Goal: Task Accomplishment & Management: Manage account settings

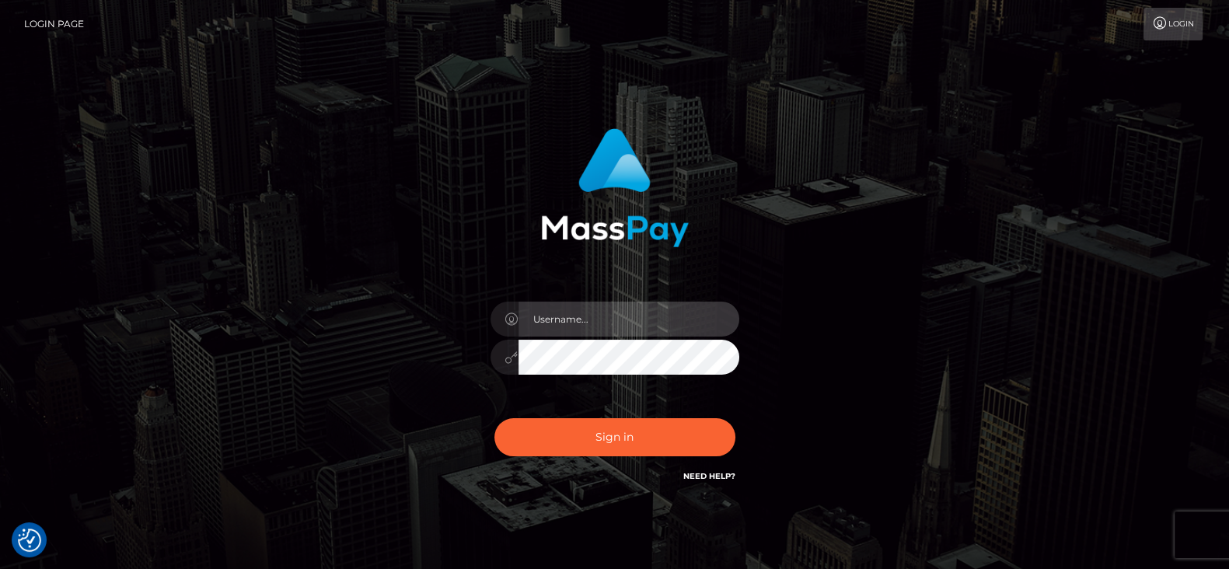
type input "[DOMAIN_NAME]"
click at [157, 329] on div "[DOMAIN_NAME] Sign in" at bounding box center [614, 314] width 1229 height 629
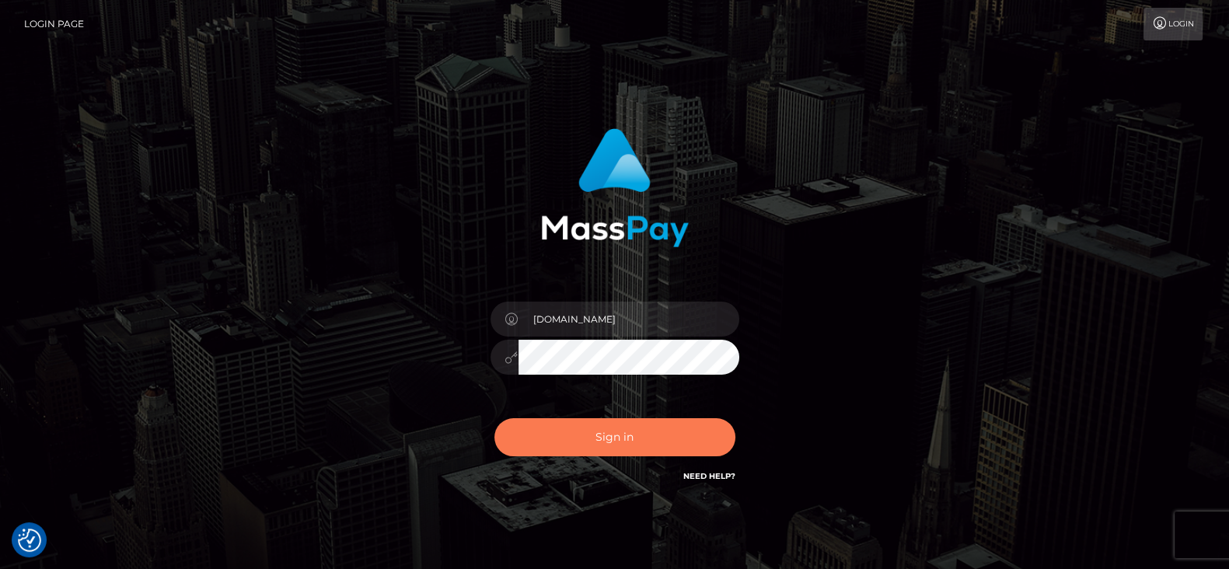
click at [619, 445] on button "Sign in" at bounding box center [614, 437] width 241 height 38
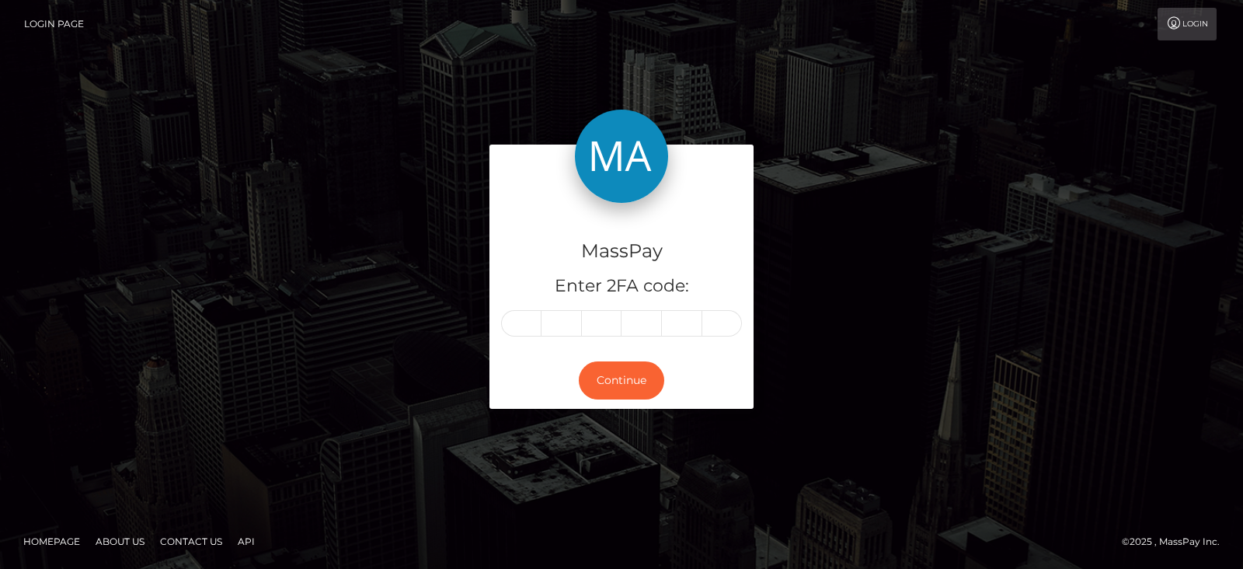
click at [171, 224] on div "MassPay Enter 2FA code: Continue" at bounding box center [621, 284] width 1243 height 512
click at [525, 310] on input "text" at bounding box center [521, 323] width 40 height 26
paste input "7"
type input "7"
type input "5"
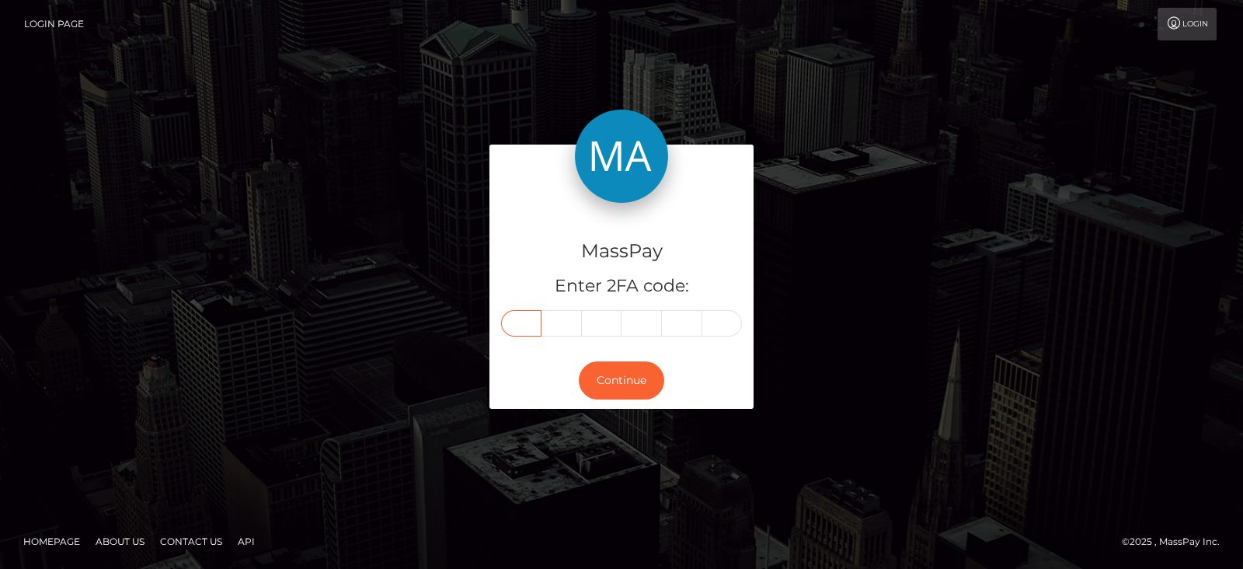
type input "9"
type input "0"
type input "5"
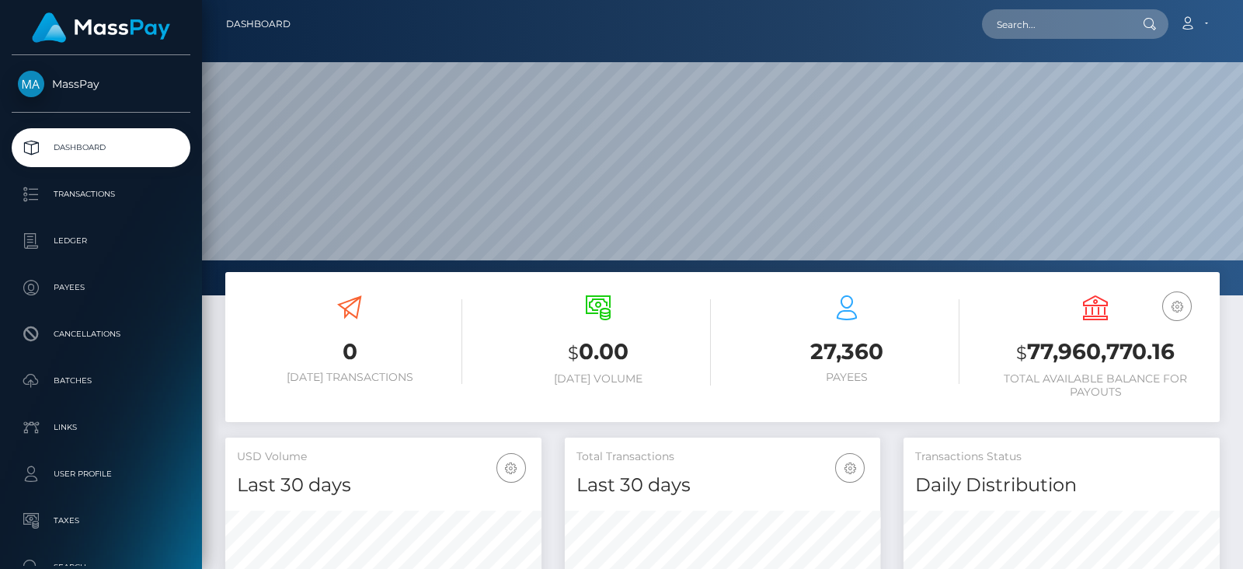
scroll to position [275, 316]
click at [202, 262] on div at bounding box center [722, 147] width 1041 height 295
click at [1037, 35] on input "text" at bounding box center [1055, 24] width 146 height 30
paste input "27f82b36-1dbc-4044-af77-6eb0b1989d25"
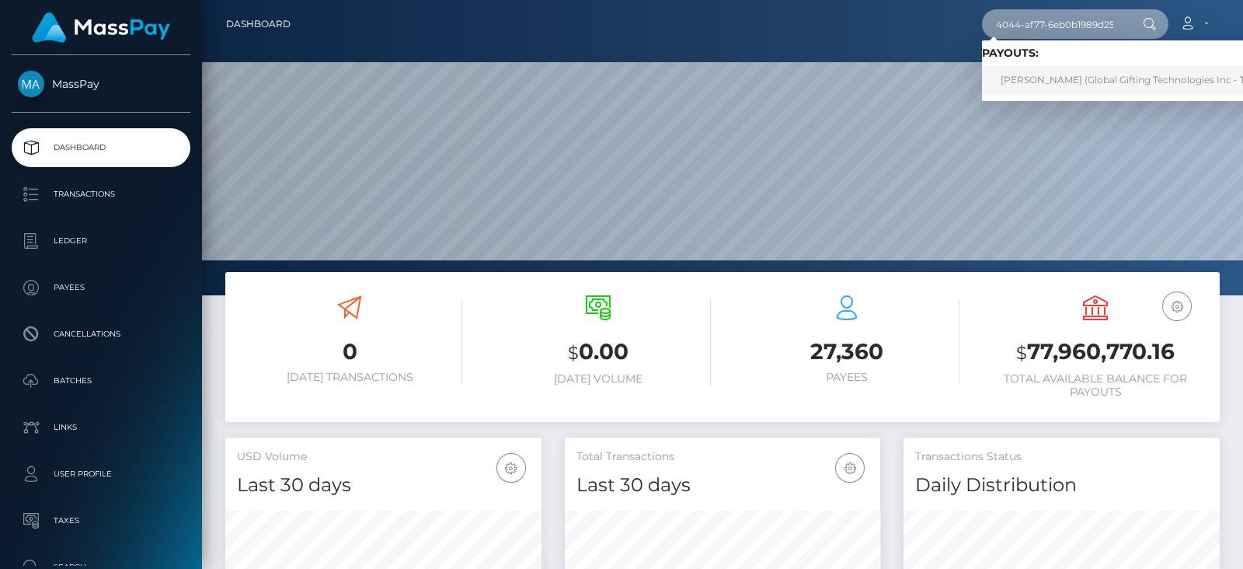
type input "27f82b36-1dbc-4044-af77-6eb0b1989d25"
click at [1039, 78] on link "ALICIA ELIZABETH CHILES (Global Gifting Technologies Inc - Throne)" at bounding box center [1138, 80] width 313 height 29
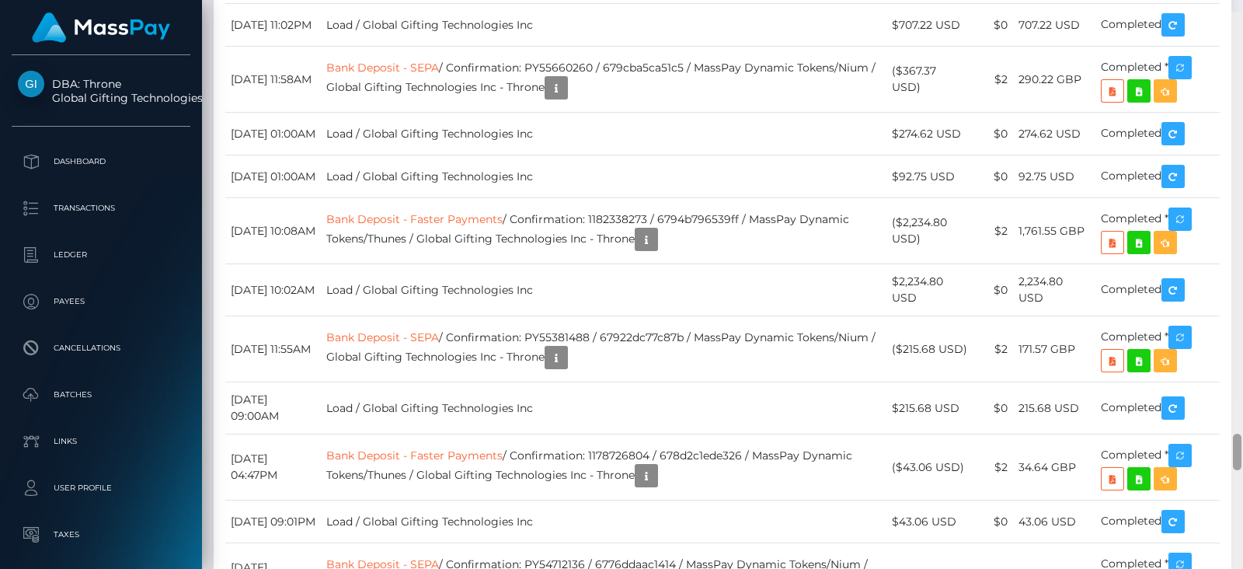
scroll to position [6683, 0]
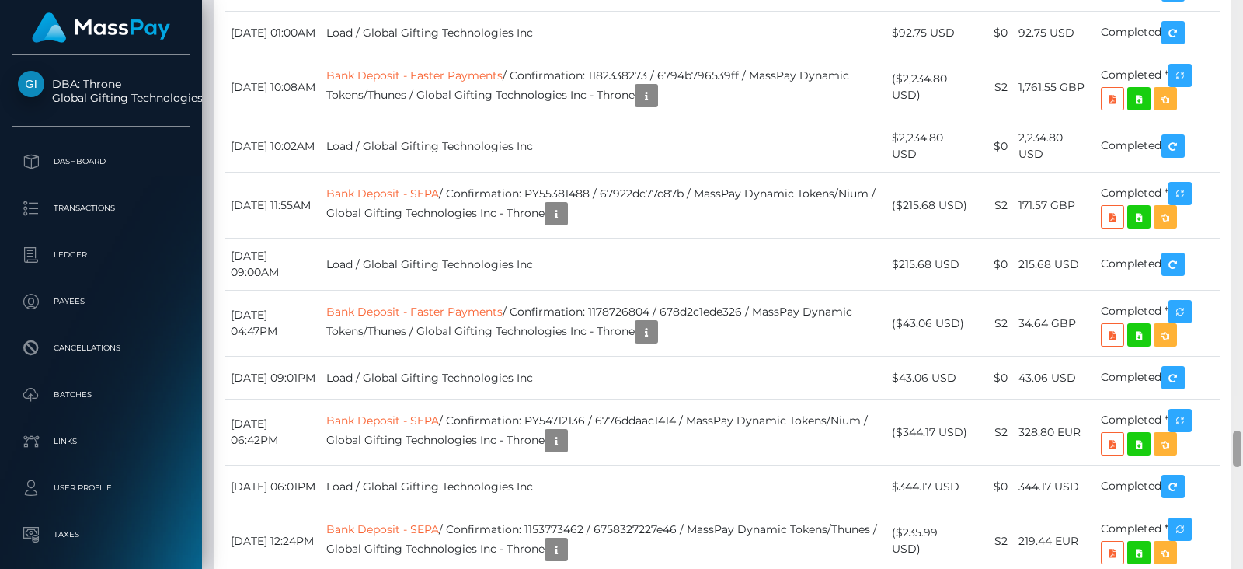
drag, startPoint x: 1238, startPoint y: 45, endPoint x: 1243, endPoint y: 458, distance: 412.7
click at [1243, 458] on div at bounding box center [1238, 284] width 12 height 569
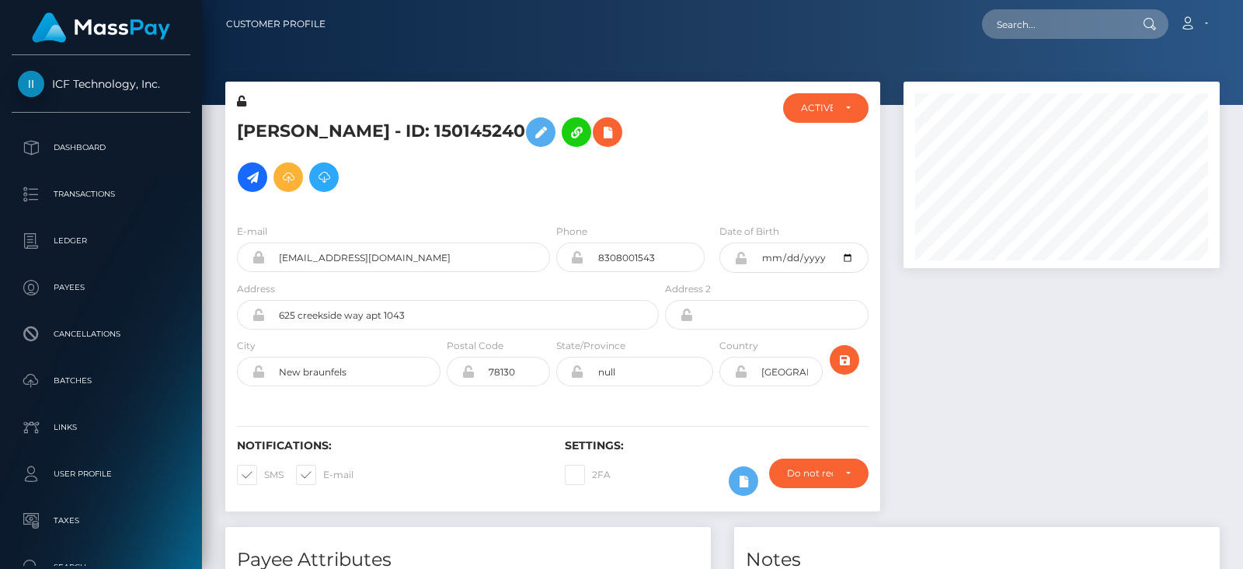
scroll to position [186, 316]
click at [837, 117] on div "ACTIVE" at bounding box center [826, 108] width 86 height 30
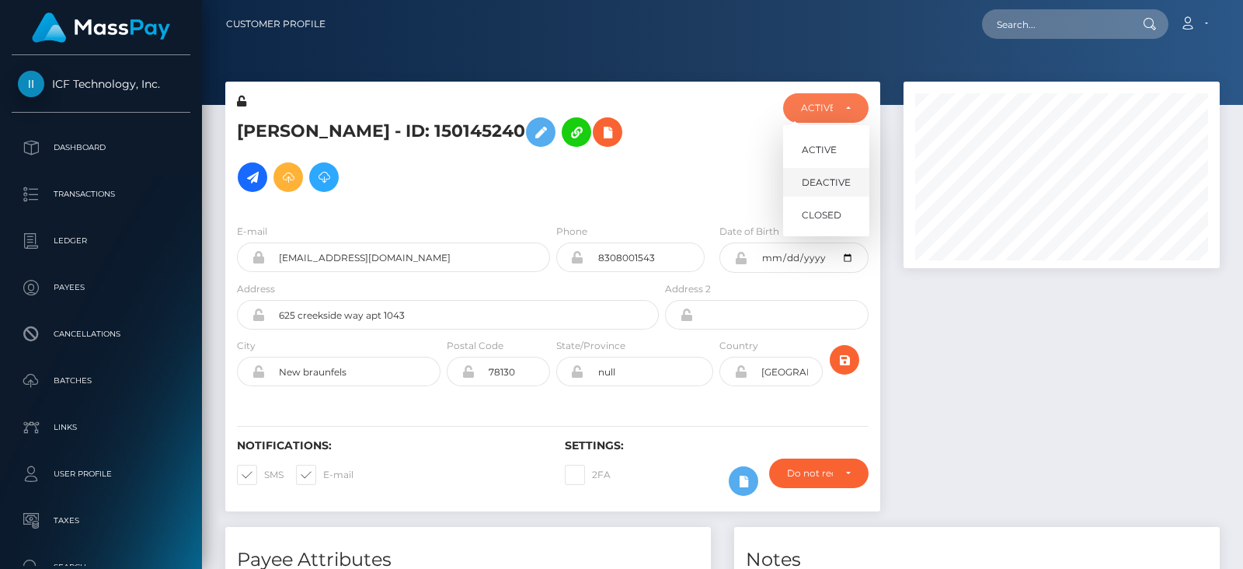
click at [812, 182] on span "DEACTIVE" at bounding box center [826, 183] width 49 height 14
select select "DEACTIVE"
click at [941, 337] on div at bounding box center [1062, 304] width 340 height 445
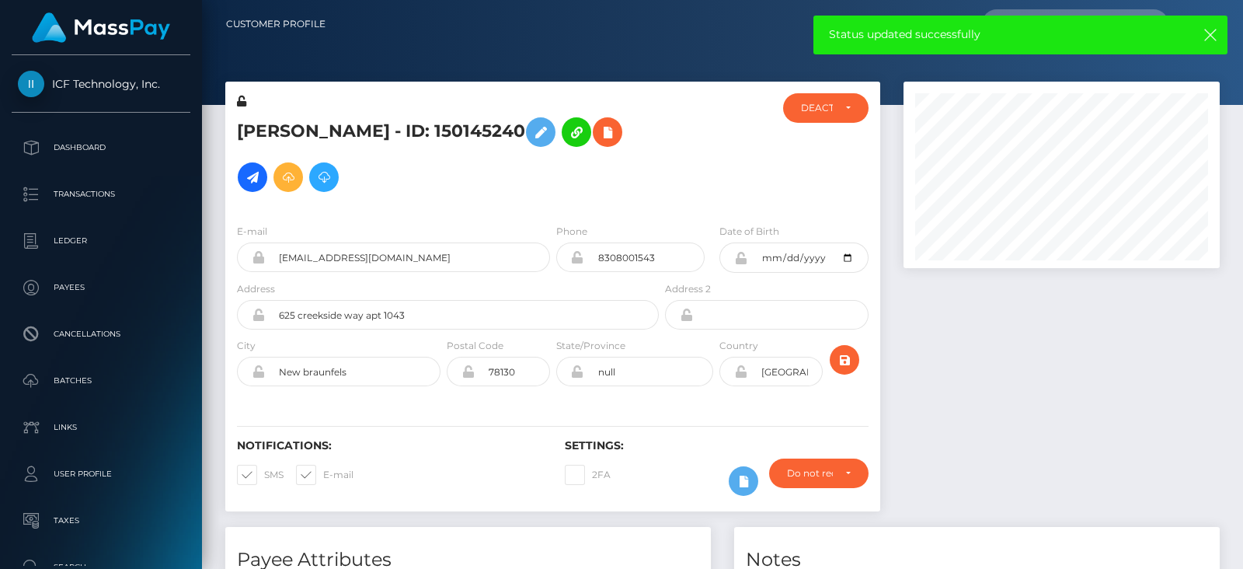
click at [941, 337] on div at bounding box center [1062, 304] width 340 height 445
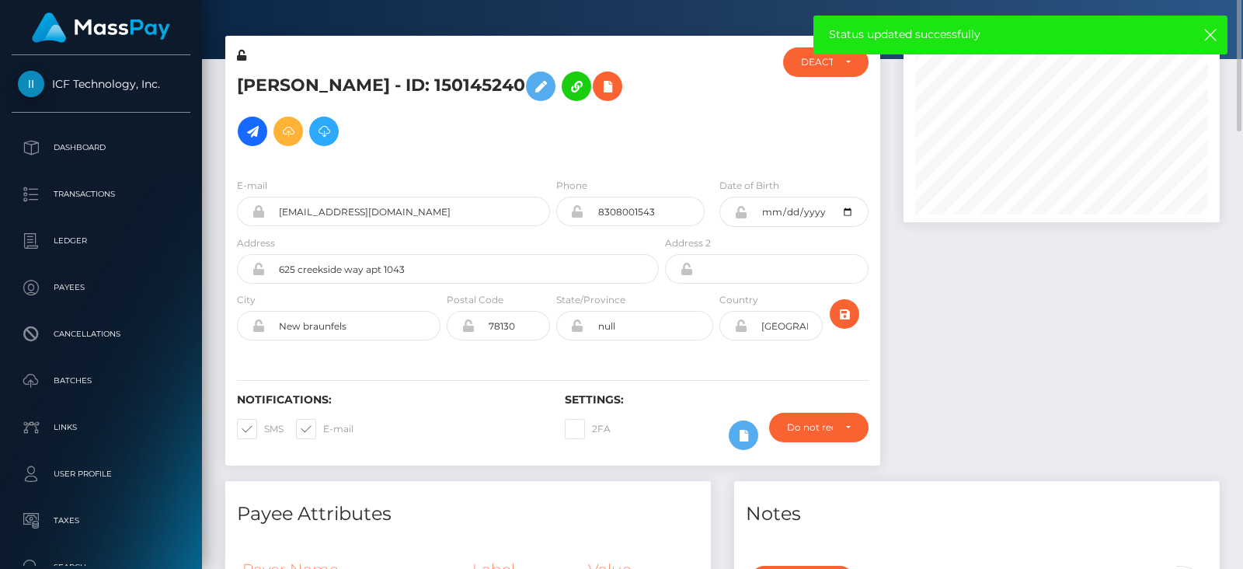
scroll to position [0, 0]
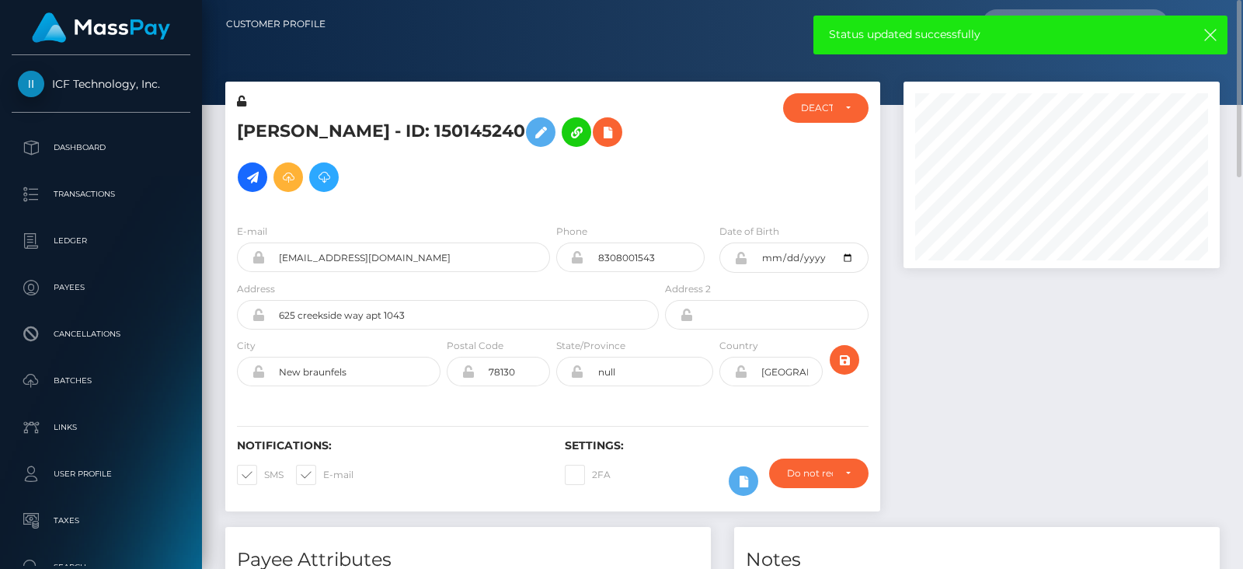
click at [264, 471] on span at bounding box center [264, 475] width 0 height 12
click at [264, 471] on input "SMS" at bounding box center [269, 470] width 10 height 10
checkbox input "false"
click at [323, 472] on span at bounding box center [323, 475] width 0 height 12
click at [323, 472] on input "E-mail" at bounding box center [328, 470] width 10 height 10
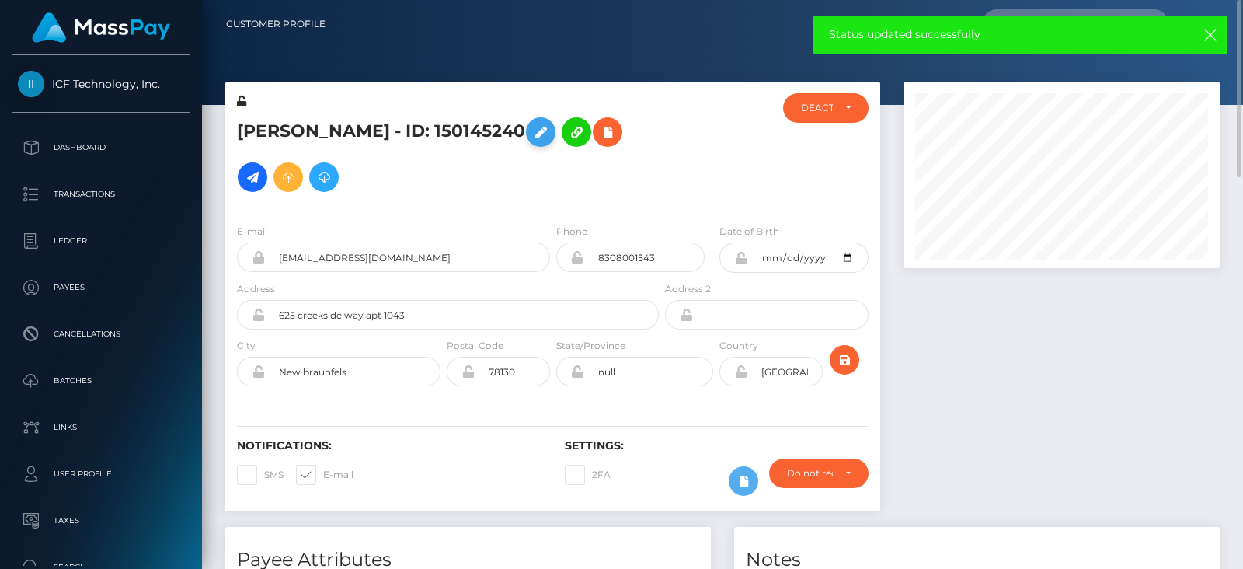
checkbox input "false"
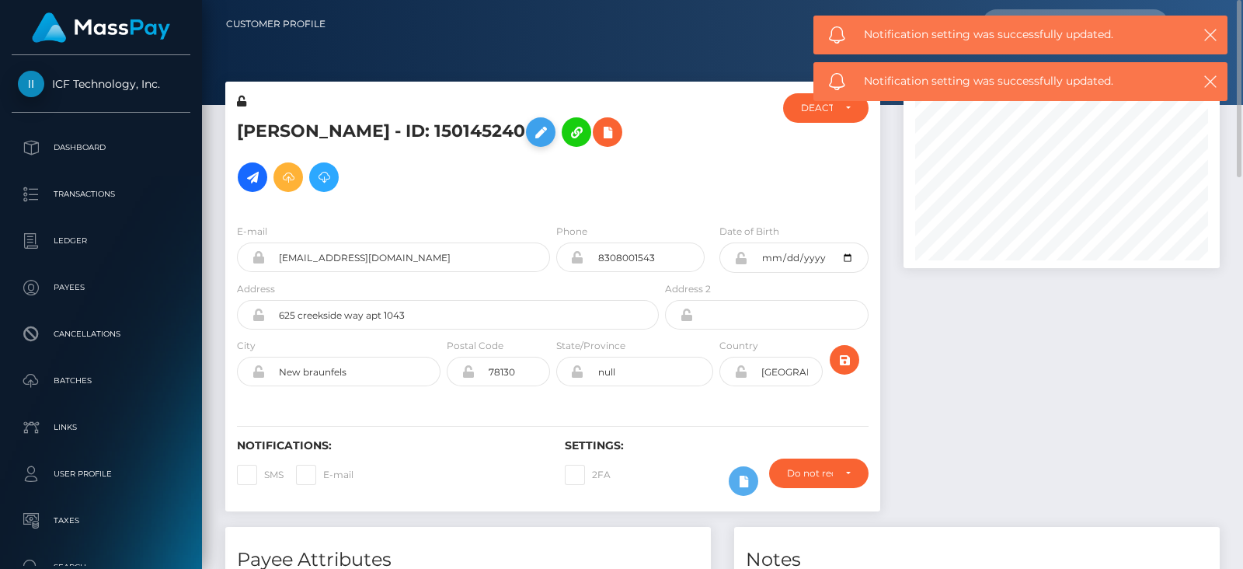
click at [550, 128] on icon at bounding box center [541, 132] width 19 height 19
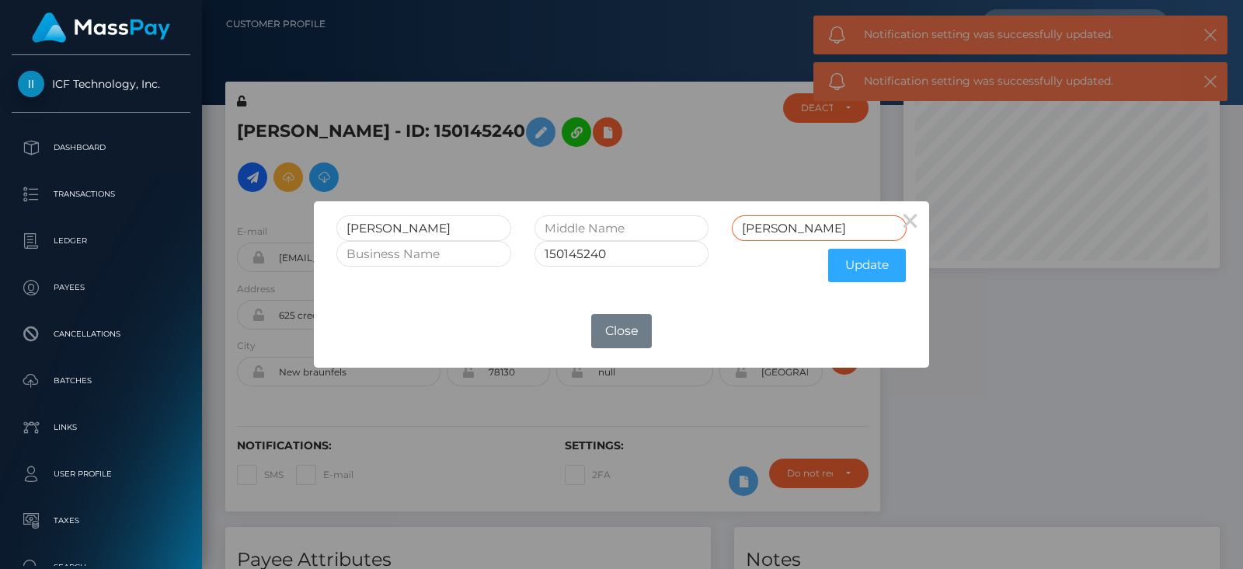
click at [795, 219] on input "Riedel" at bounding box center [819, 228] width 175 height 26
type input "Riedel RET"
click at [863, 263] on button "Update" at bounding box center [867, 265] width 78 height 33
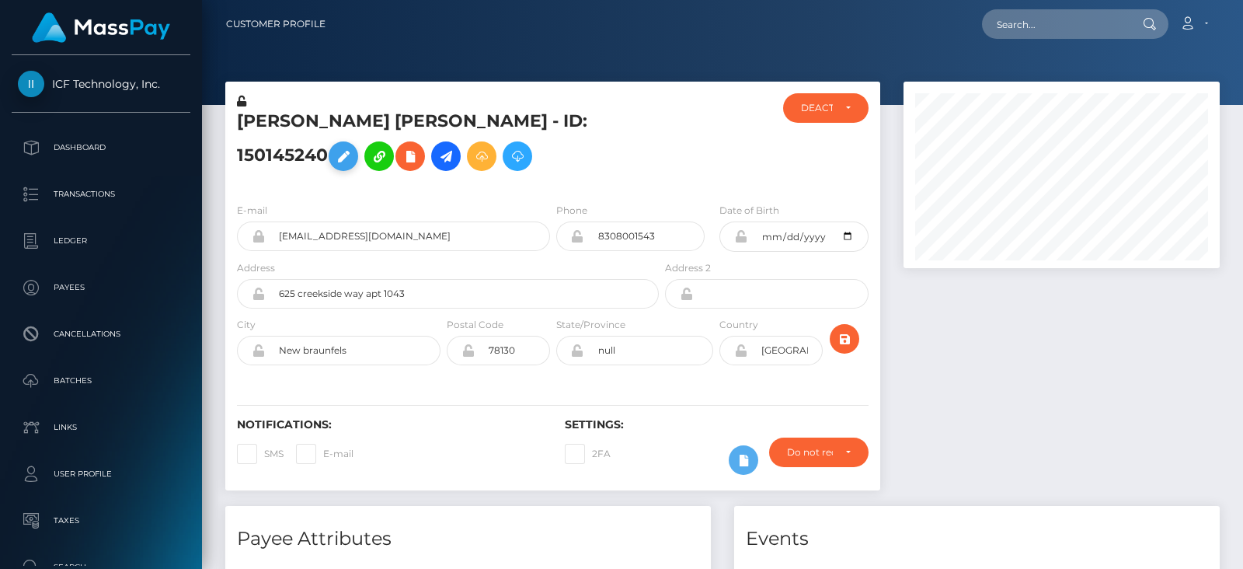
scroll to position [186, 316]
click at [948, 328] on div at bounding box center [1062, 294] width 340 height 424
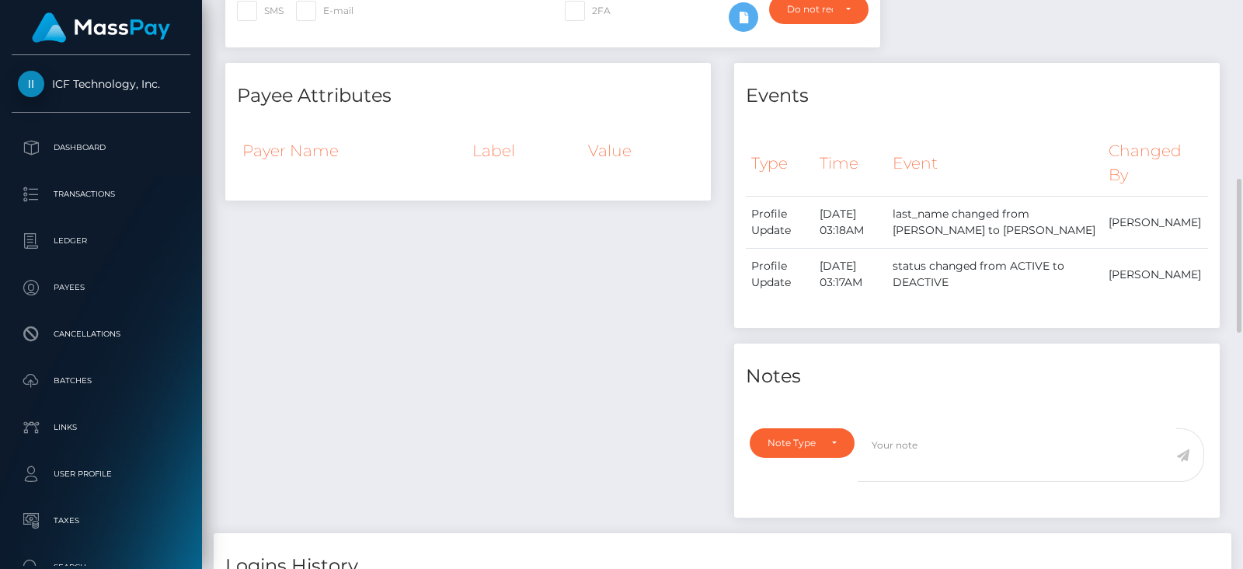
scroll to position [560, 0]
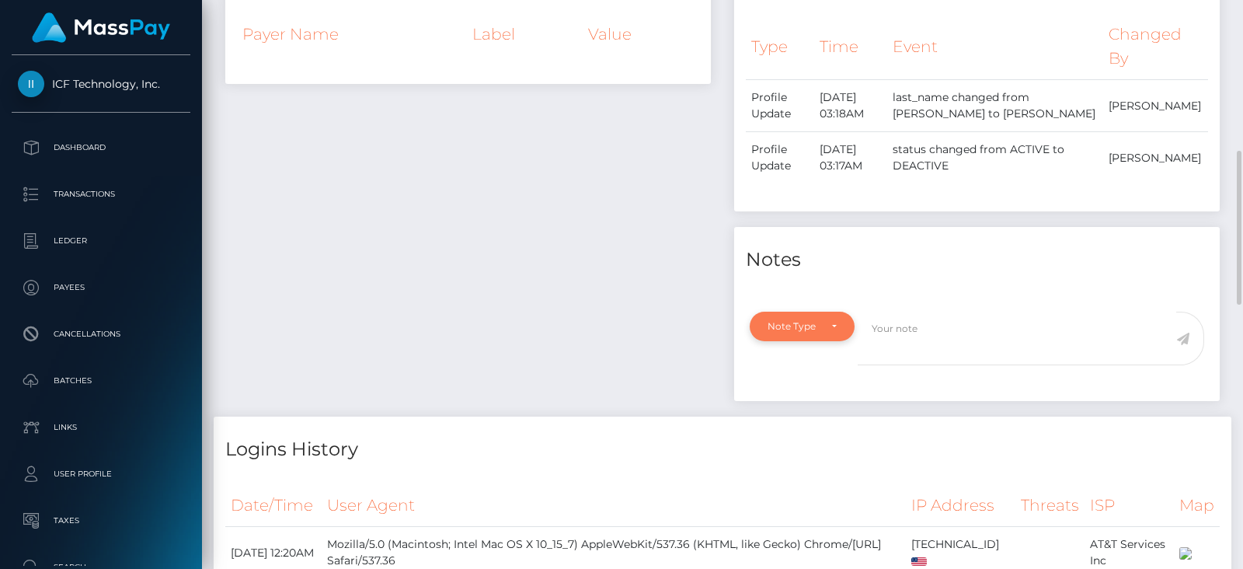
click at [842, 341] on div "Note Type" at bounding box center [802, 327] width 105 height 30
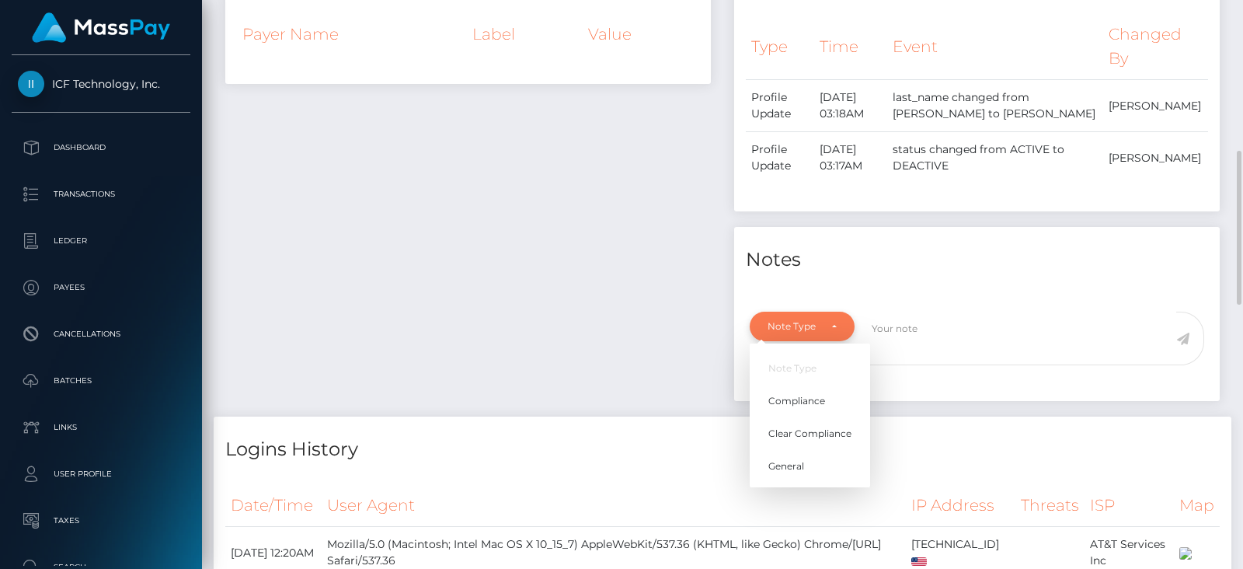
scroll to position [186, 316]
click at [797, 473] on span "General" at bounding box center [787, 466] width 36 height 14
select select "GENERAL"
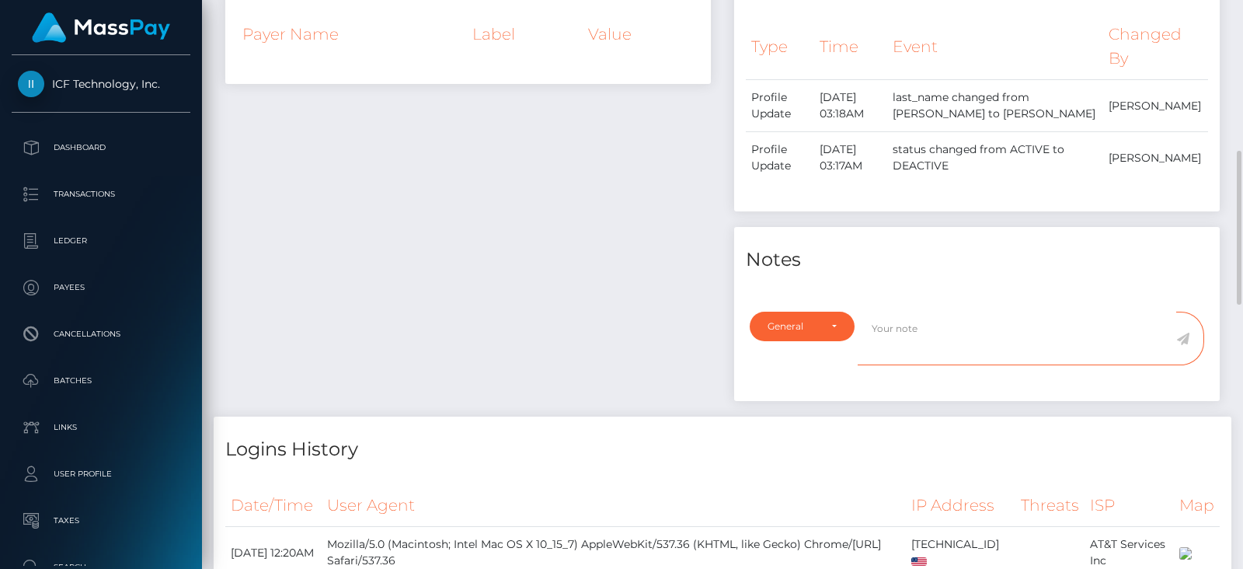
click at [894, 339] on textarea at bounding box center [1017, 339] width 319 height 54
type textarea "RETIRED at payee's request, as per ticket #124428"
click at [1184, 345] on icon at bounding box center [1183, 339] width 13 height 12
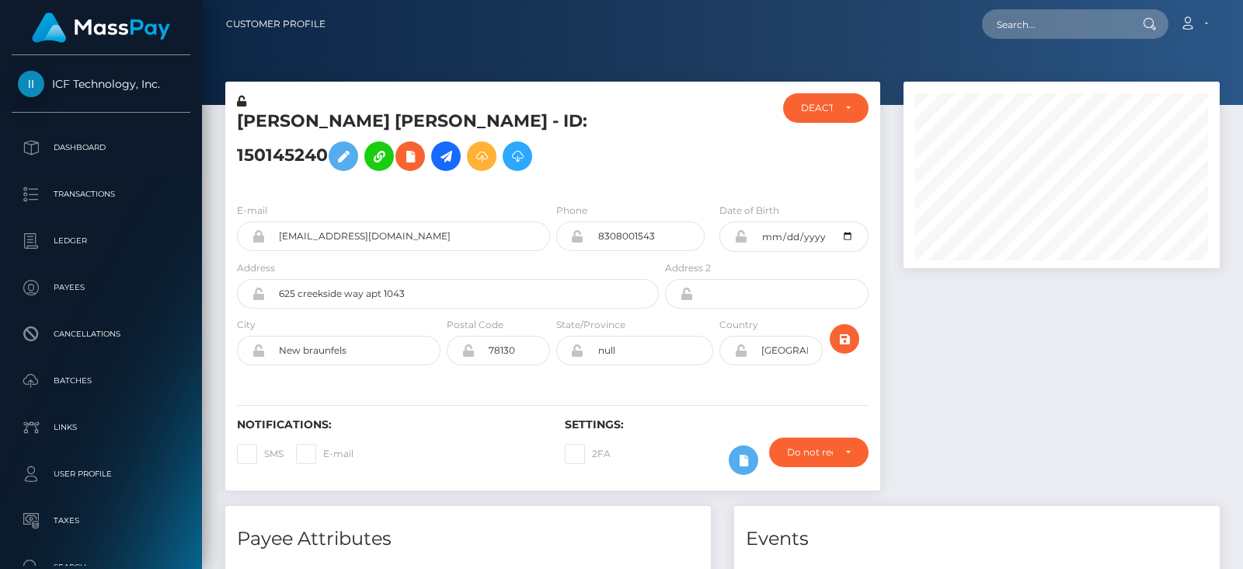
scroll to position [186, 316]
click at [1013, 329] on div at bounding box center [1062, 294] width 340 height 424
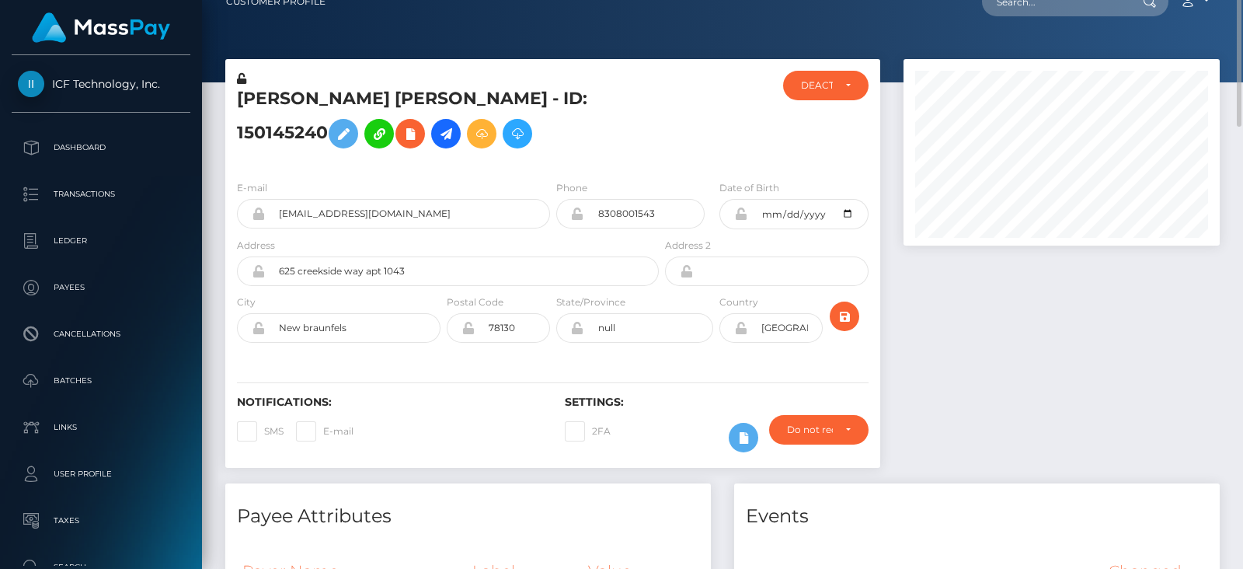
scroll to position [0, 0]
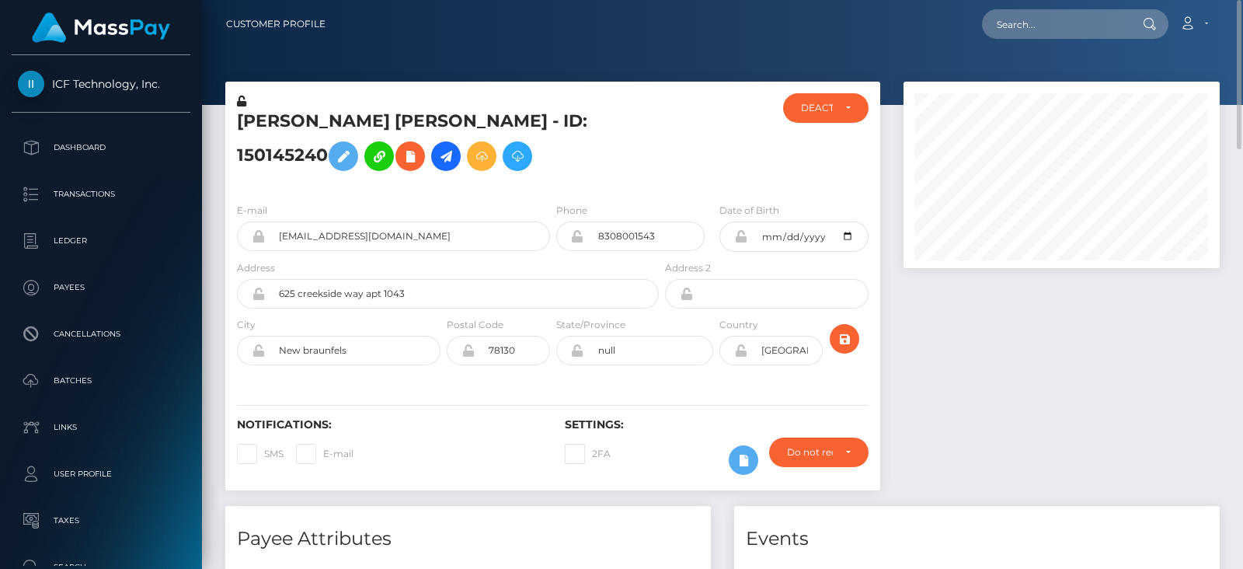
click at [1025, 359] on div at bounding box center [1062, 294] width 340 height 424
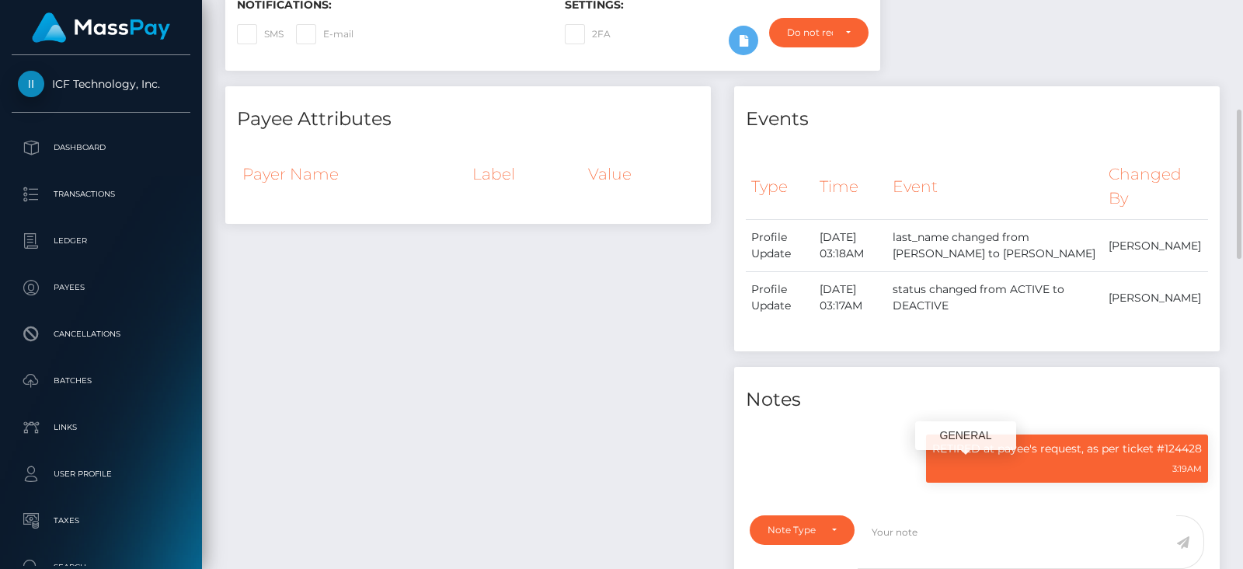
scroll to position [186, 316]
click at [854, 554] on div "Note Type Compliance Clear Compliance General Note Type" at bounding box center [798, 551] width 120 height 72
click at [841, 545] on div "Note Type" at bounding box center [802, 530] width 105 height 30
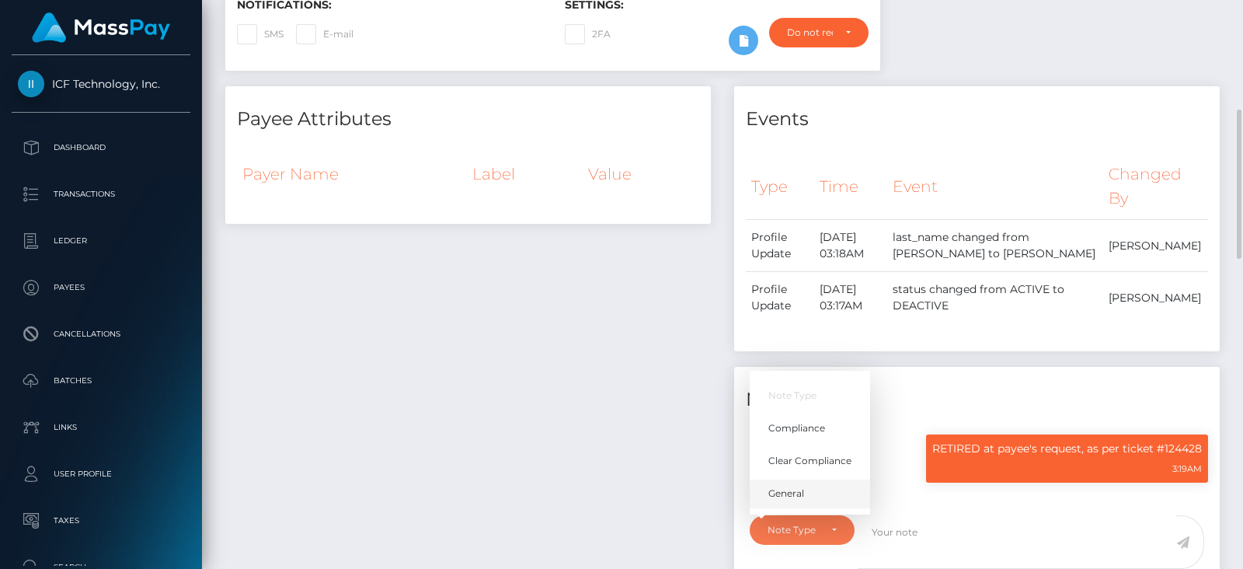
click at [810, 508] on link "General" at bounding box center [810, 493] width 120 height 29
select select "GENERAL"
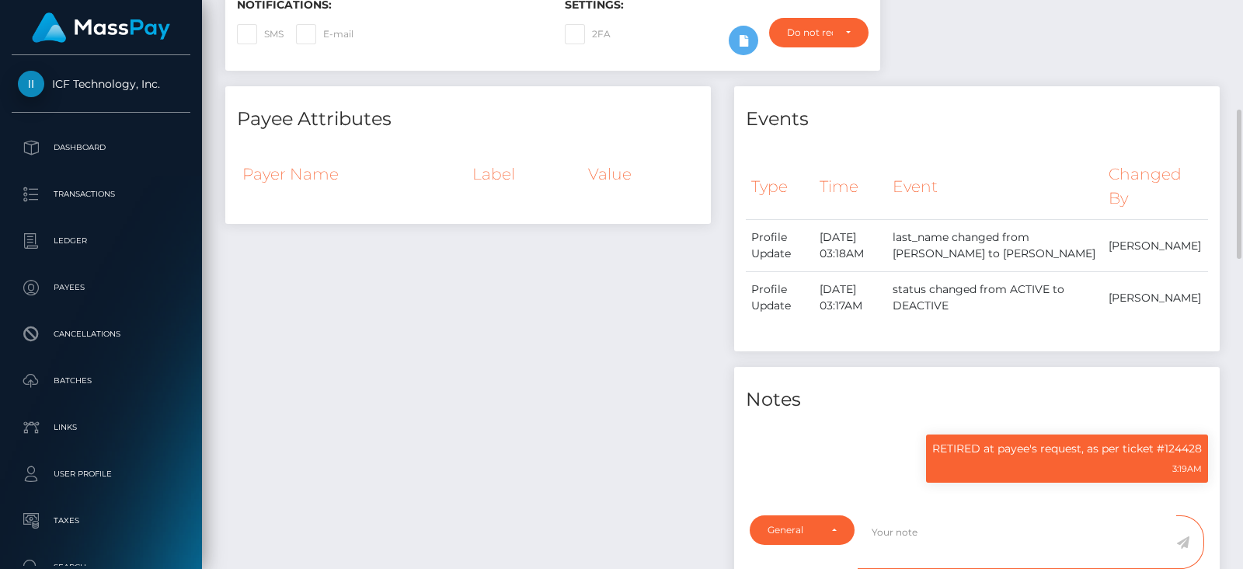
click at [918, 548] on textarea at bounding box center [1017, 542] width 319 height 54
type textarea "#124248"
click at [1185, 549] on icon at bounding box center [1183, 542] width 13 height 12
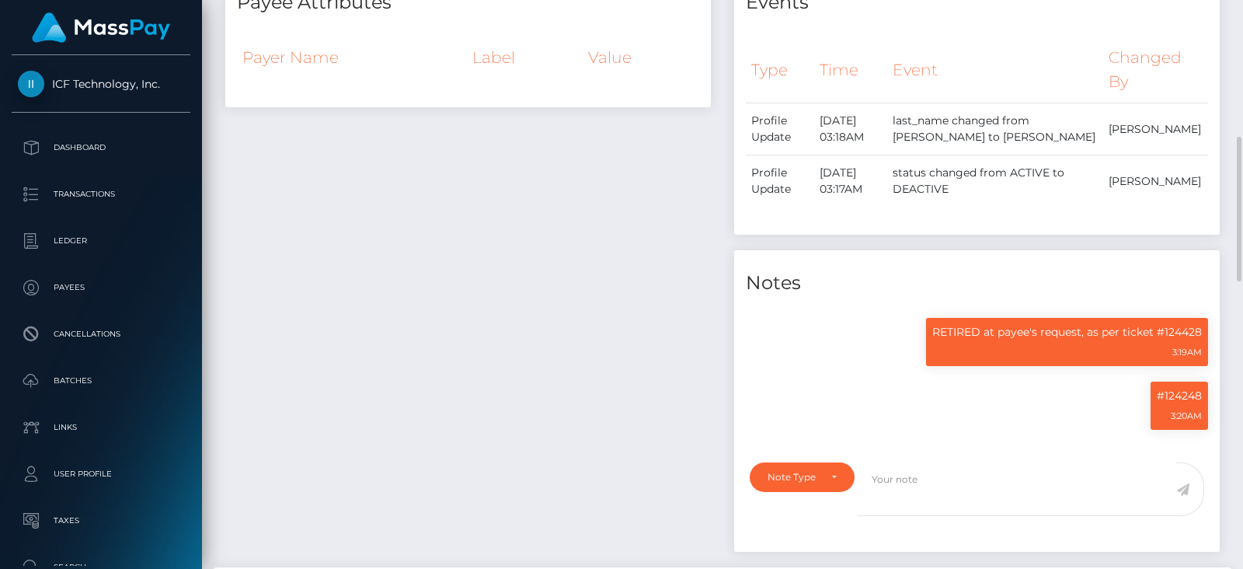
scroll to position [186, 316]
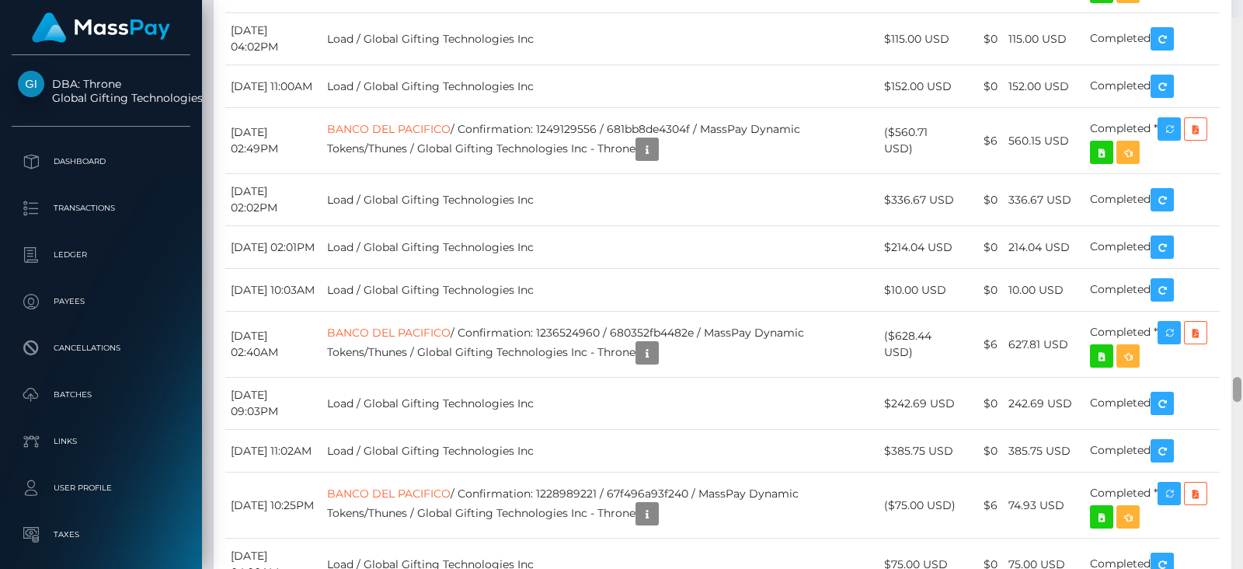
scroll to position [8108, 0]
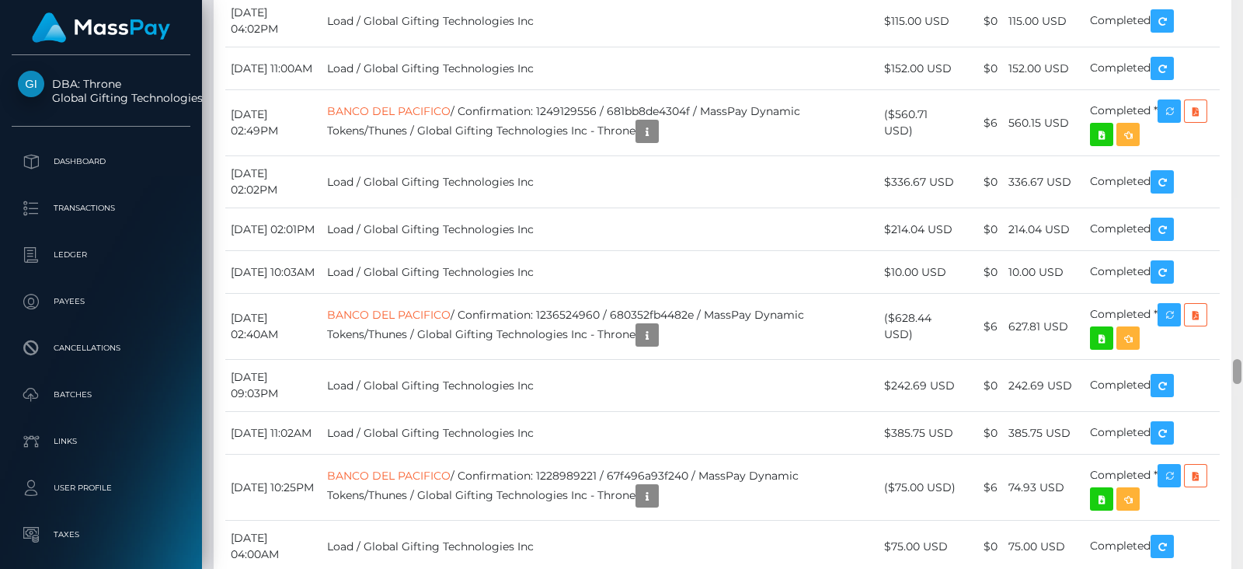
drag, startPoint x: 1239, startPoint y: 100, endPoint x: 1243, endPoint y: 374, distance: 273.6
click at [1243, 374] on div at bounding box center [1238, 284] width 12 height 569
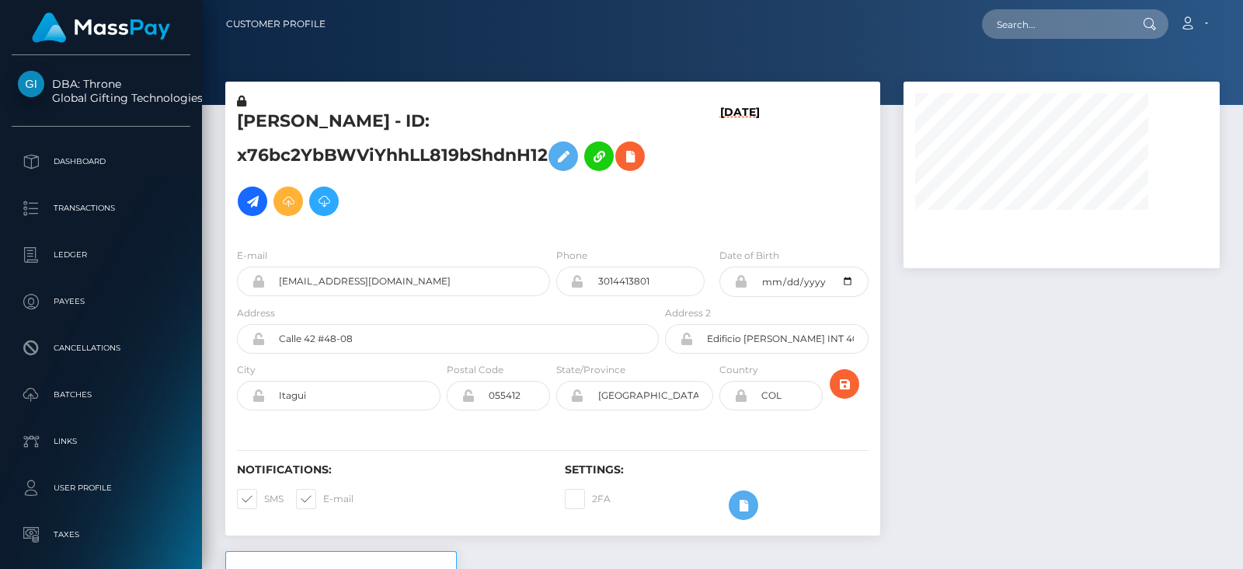
click at [1013, 347] on div at bounding box center [1062, 316] width 340 height 469
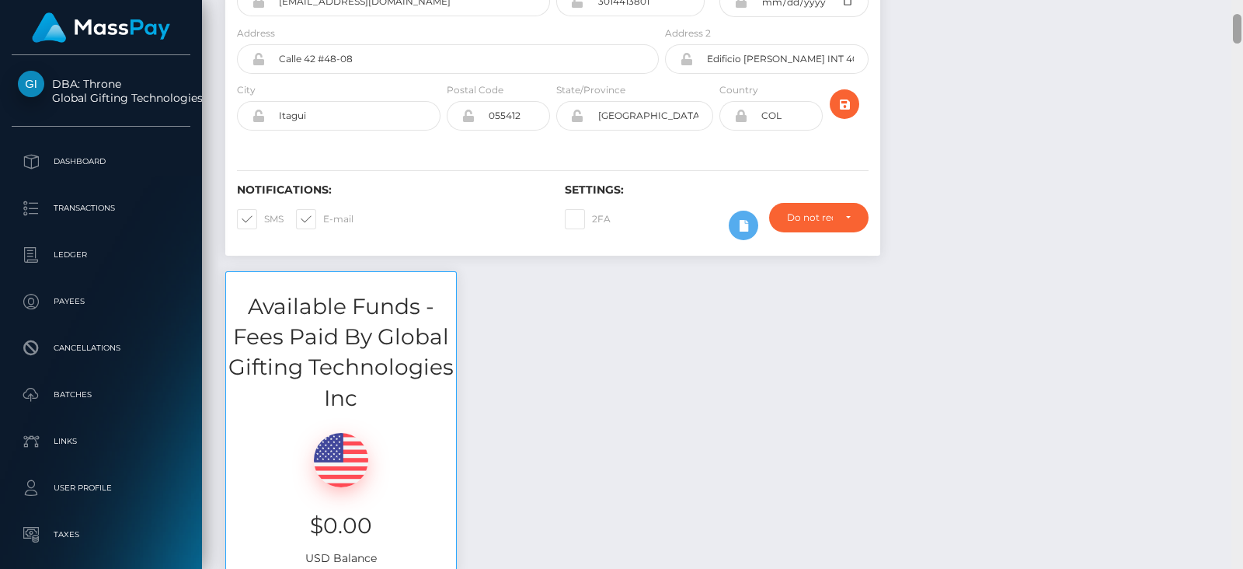
scroll to position [186, 316]
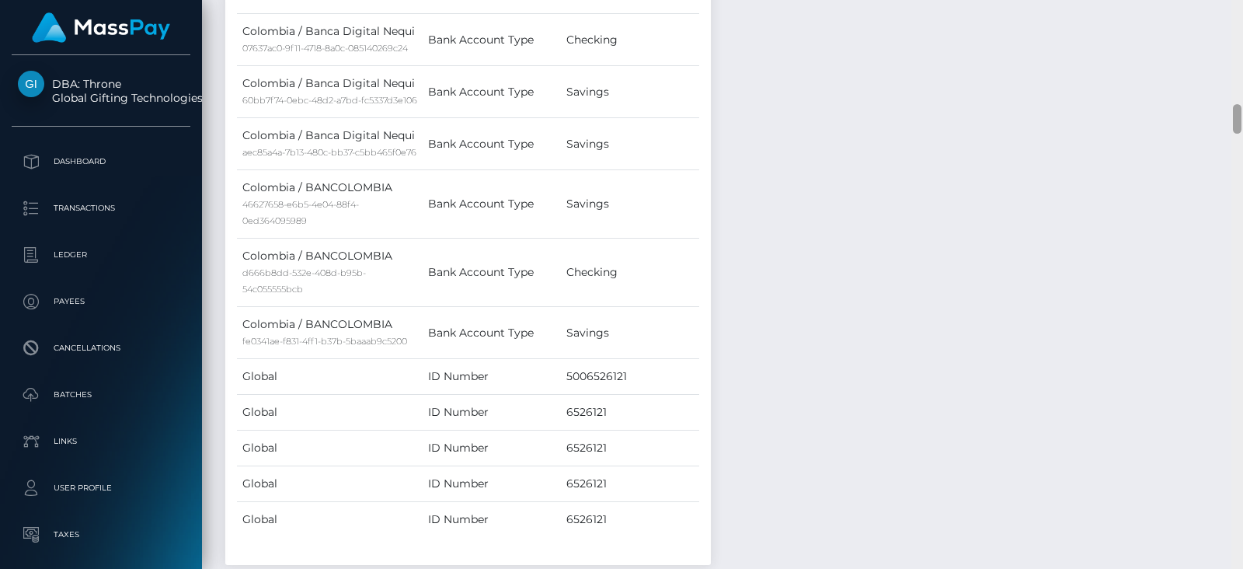
click at [1228, 131] on div at bounding box center [1238, 284] width 12 height 569
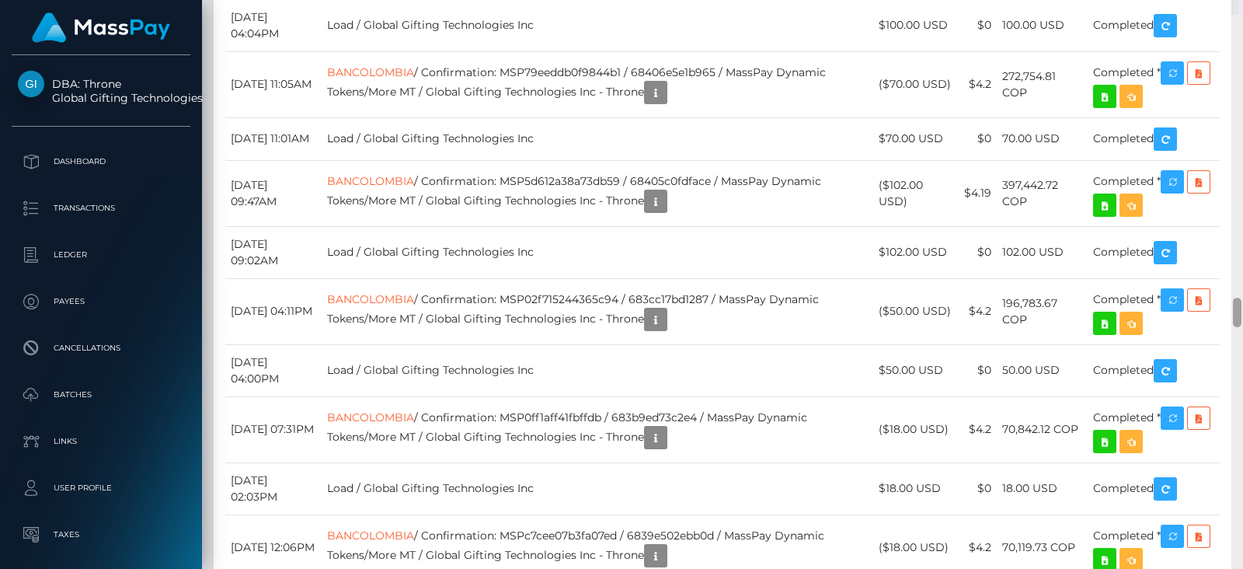
scroll to position [5285, 0]
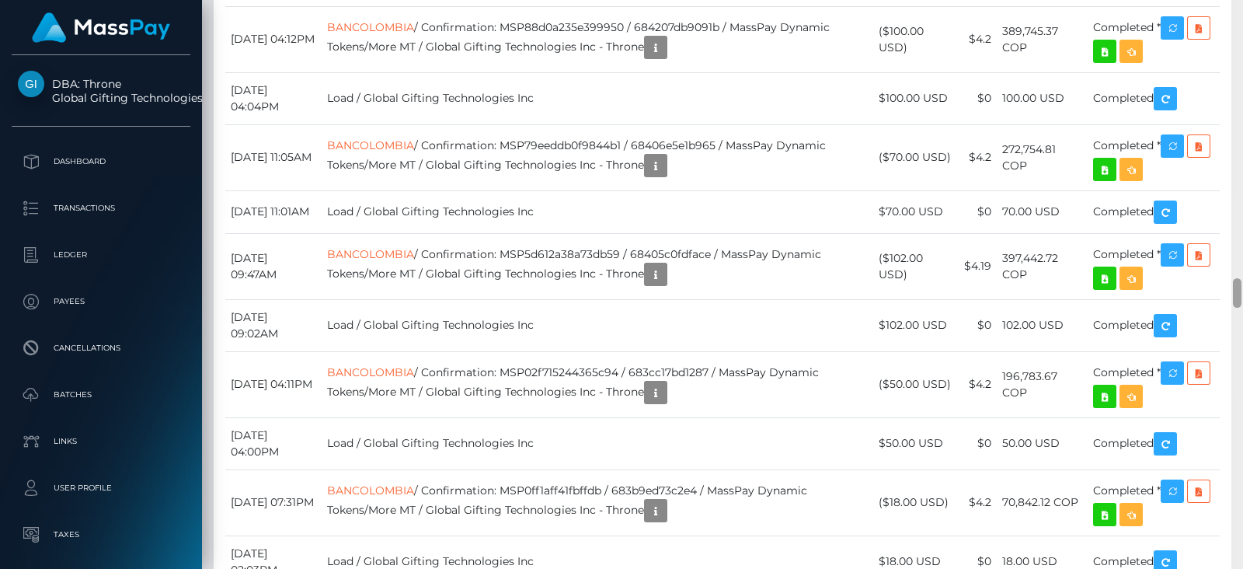
drag, startPoint x: 1236, startPoint y: 126, endPoint x: 1243, endPoint y: 300, distance: 174.2
click at [1228, 300] on div at bounding box center [1238, 284] width 12 height 569
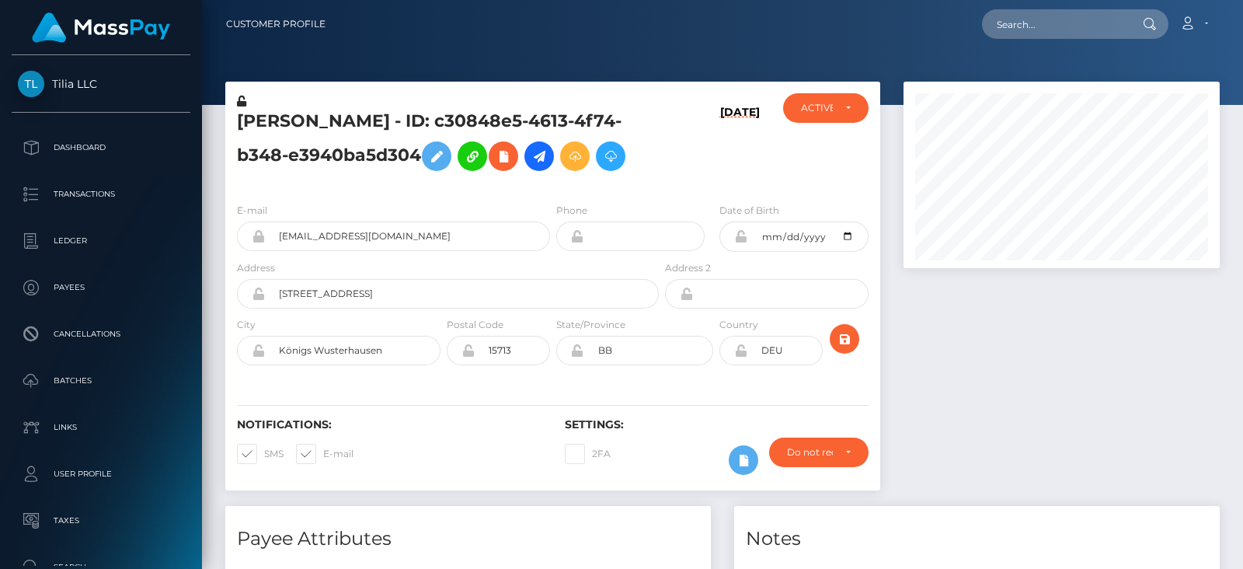
scroll to position [186, 316]
click at [1049, 375] on div at bounding box center [1062, 294] width 340 height 424
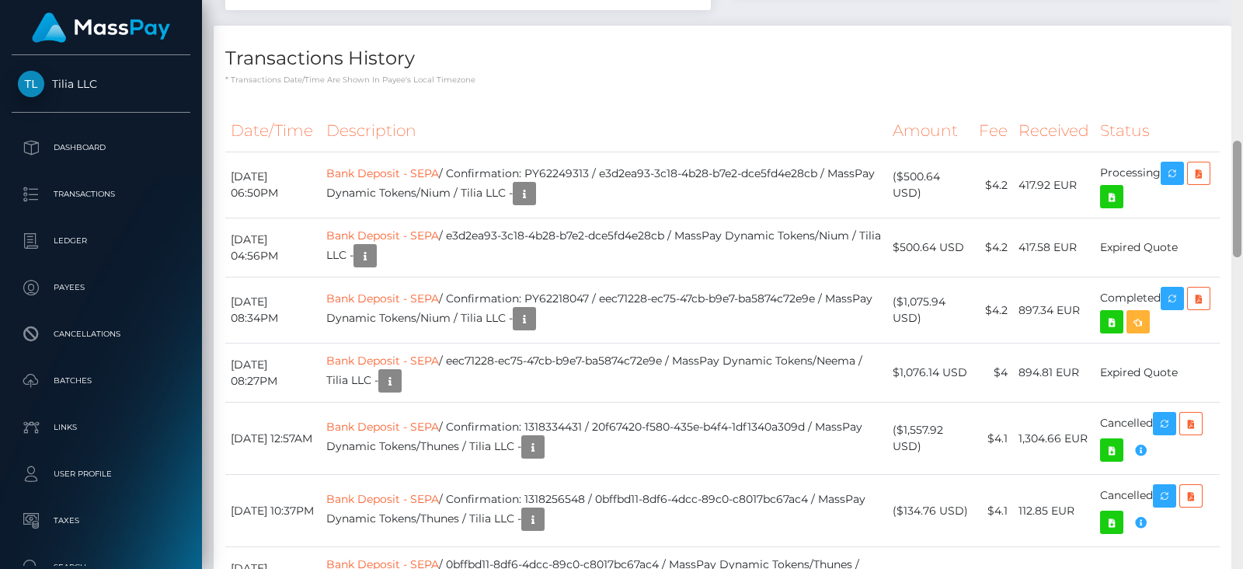
scroll to position [693, 0]
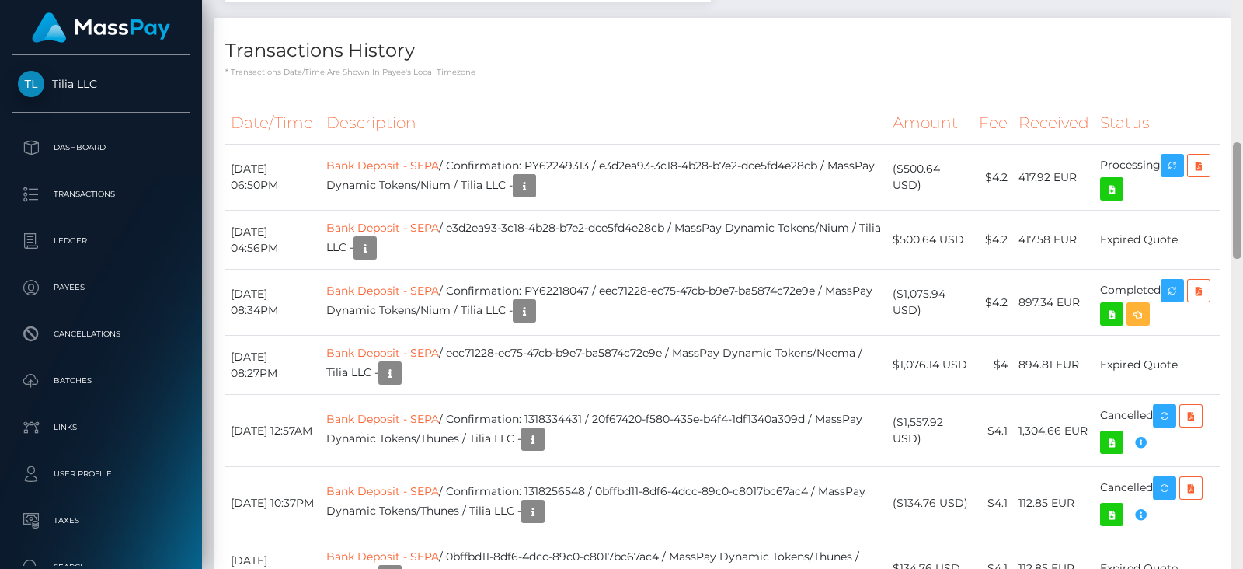
drag, startPoint x: 1236, startPoint y: 125, endPoint x: 1243, endPoint y: 191, distance: 66.4
click at [1243, 191] on div at bounding box center [1238, 284] width 12 height 569
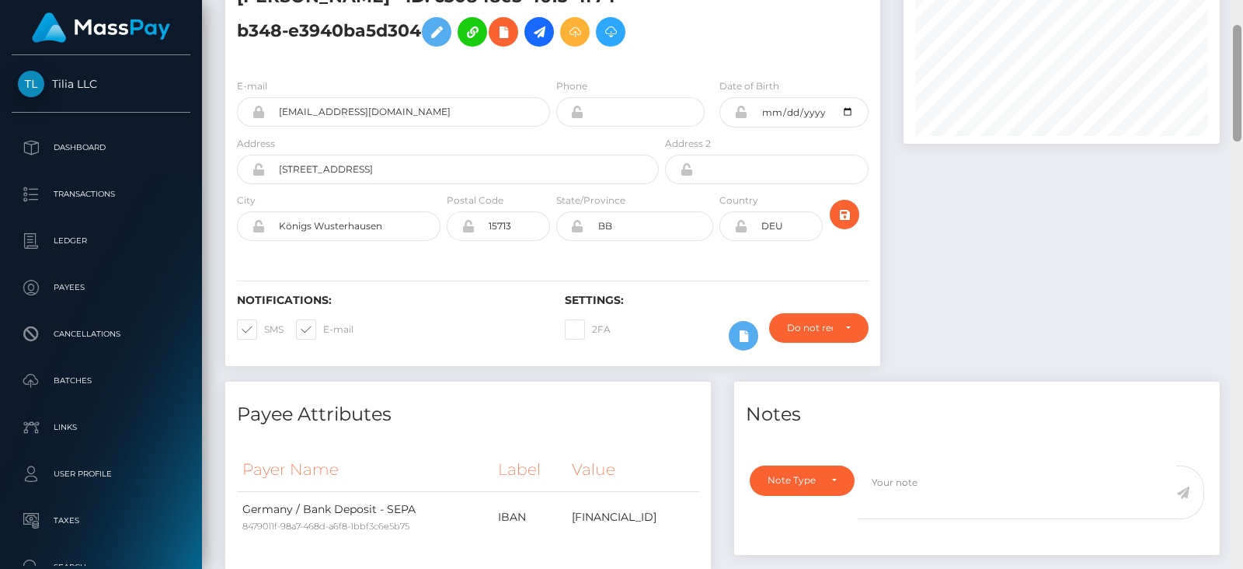
click at [1243, 64] on div at bounding box center [1238, 284] width 12 height 569
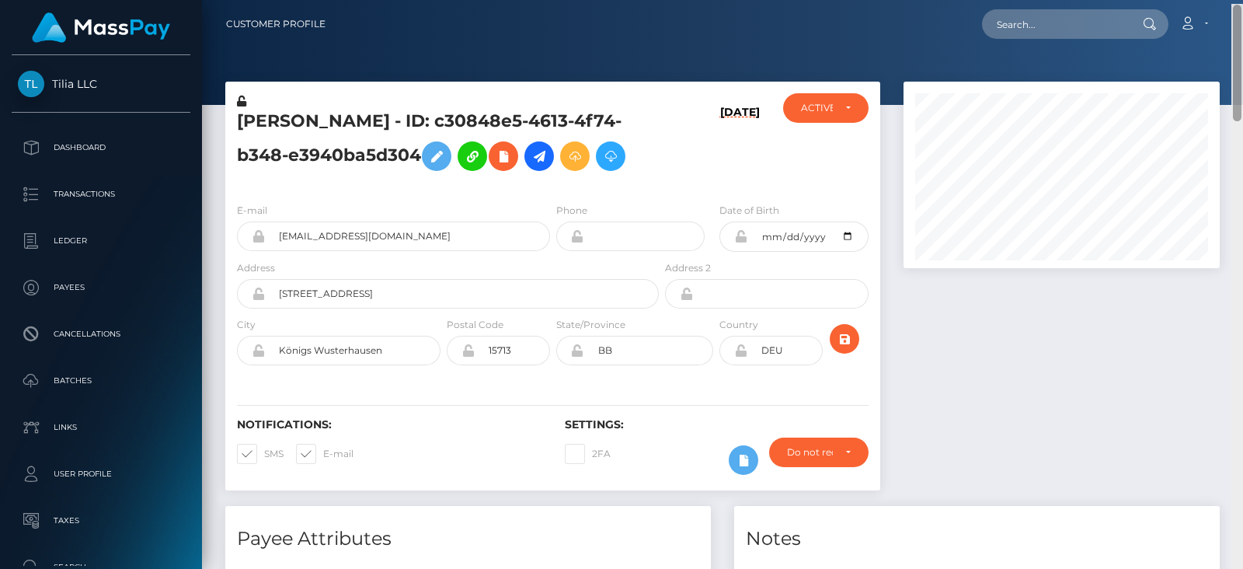
drag, startPoint x: 1232, startPoint y: 54, endPoint x: 1231, endPoint y: 7, distance: 47.4
click at [1232, 9] on div "Customer Profile Loading... Loading..." at bounding box center [722, 284] width 1041 height 569
click at [1090, 9] on input "text" at bounding box center [1055, 24] width 146 height 30
paste input "f1799b804a8e44b989586c19de8b7c99"
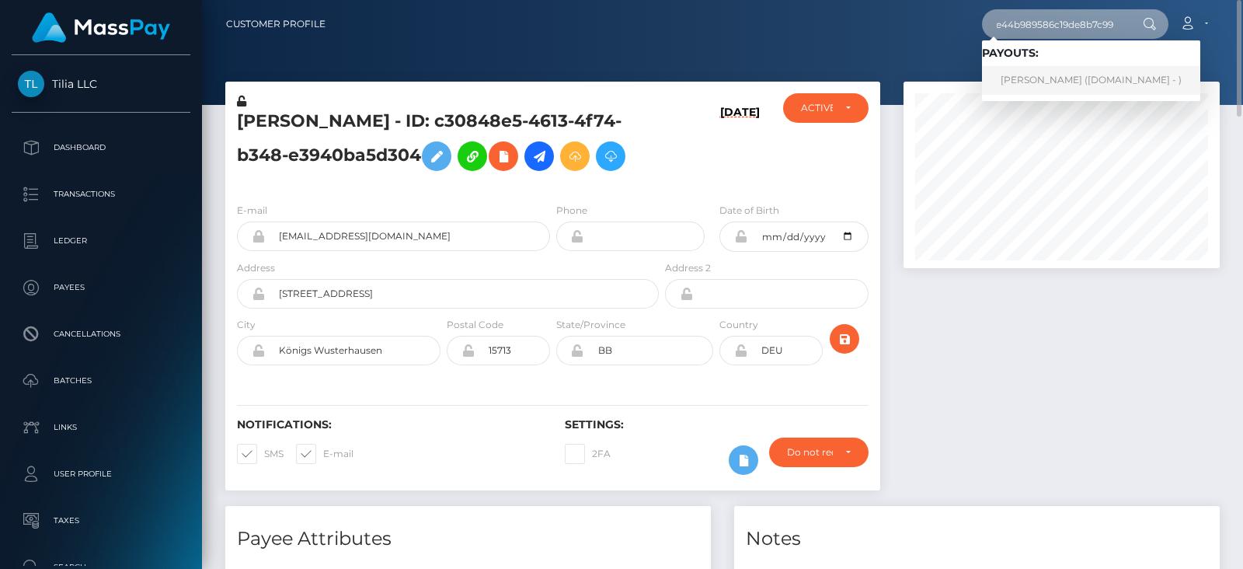
type input "f1799b804a8e44b989586c19de8b7c99"
click at [1062, 85] on link "IVY MICHELLE HEENAN (Unlockt.me - )" at bounding box center [1091, 80] width 218 height 29
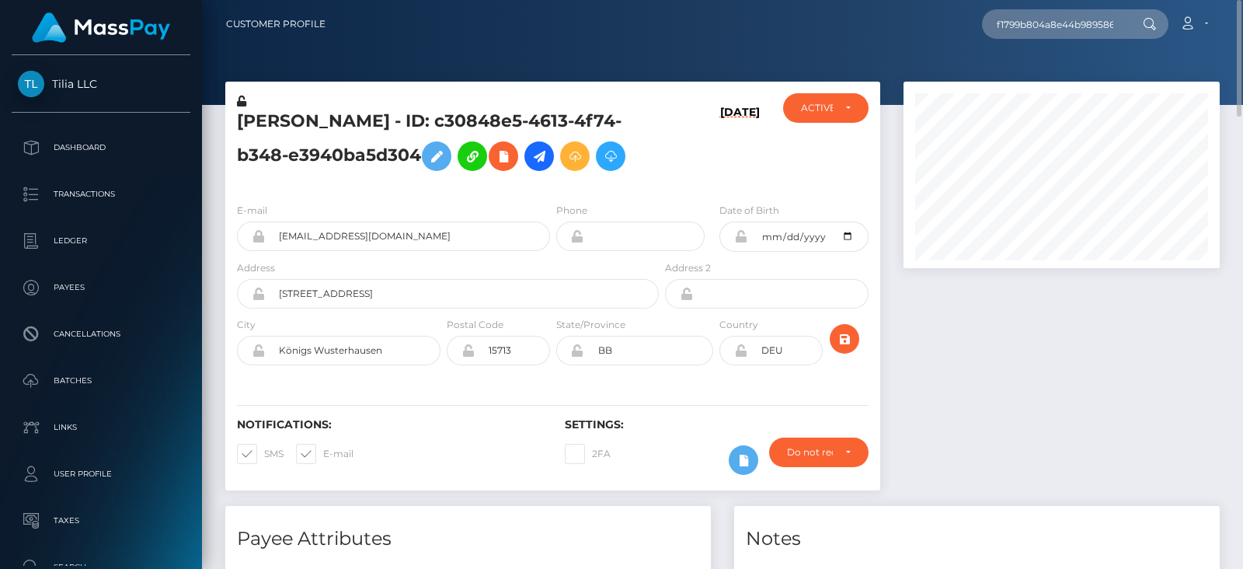
click at [1033, 371] on div at bounding box center [1062, 294] width 340 height 424
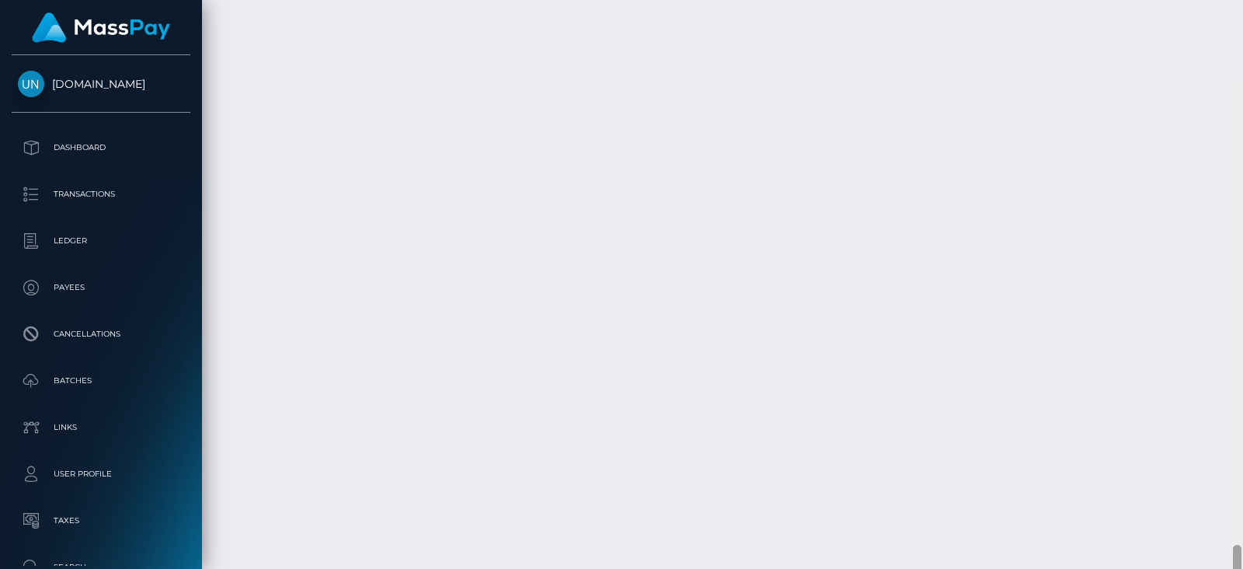
scroll to position [5566, 0]
drag, startPoint x: 0, startPoint y: 0, endPoint x: 1243, endPoint y: 513, distance: 1344.3
click at [1243, 513] on div at bounding box center [1238, 284] width 12 height 569
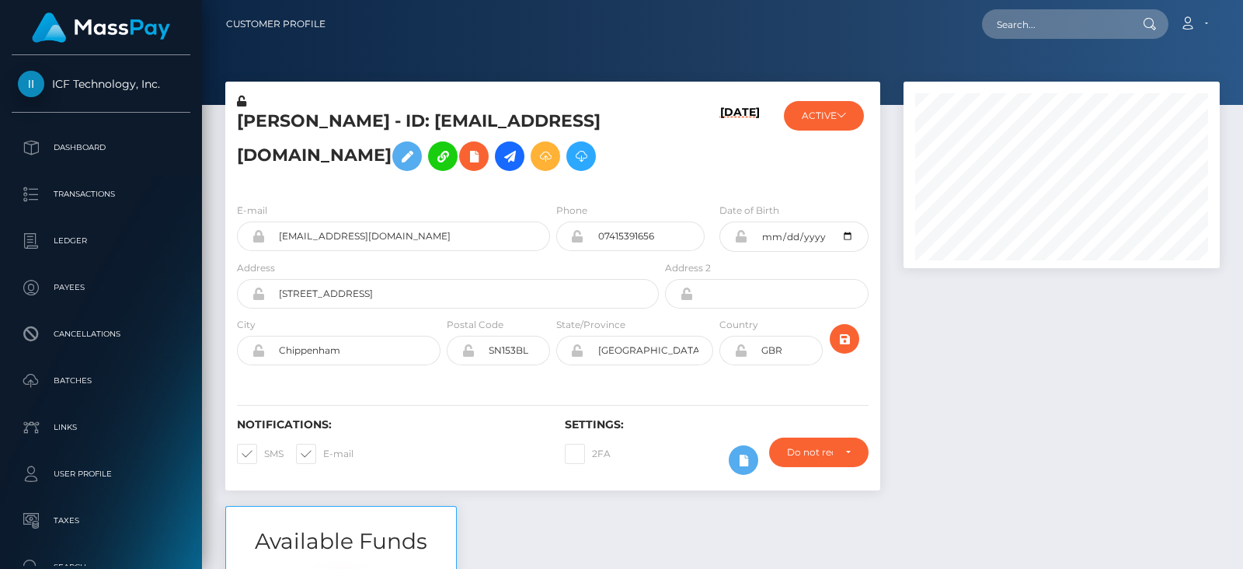
scroll to position [186, 316]
click at [1063, 437] on div at bounding box center [1062, 294] width 340 height 424
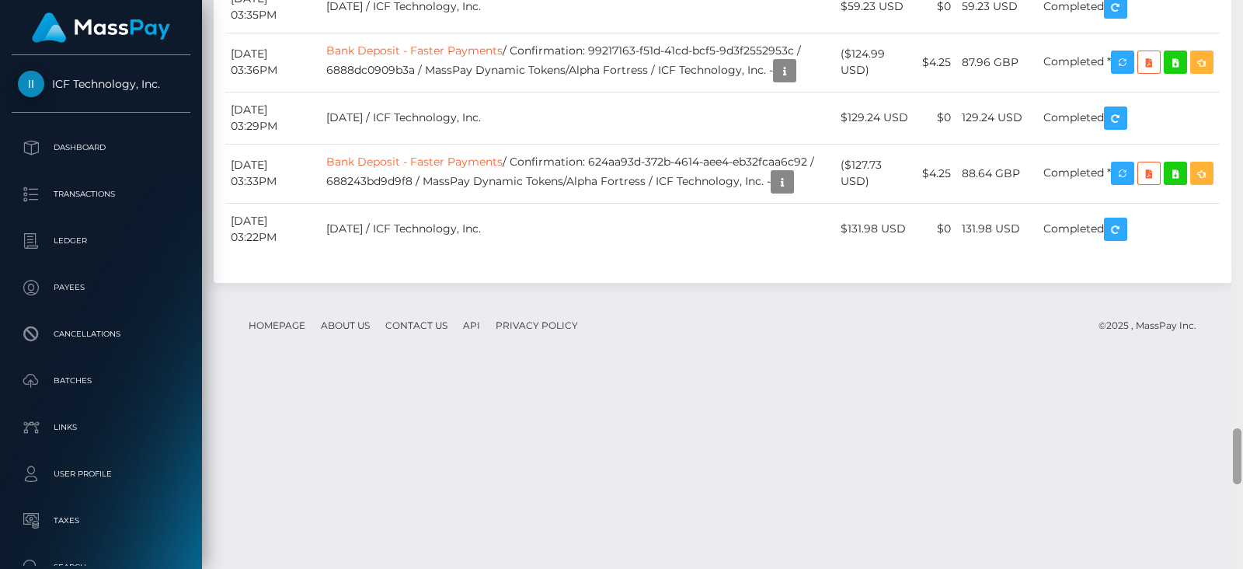
scroll to position [4447, 0]
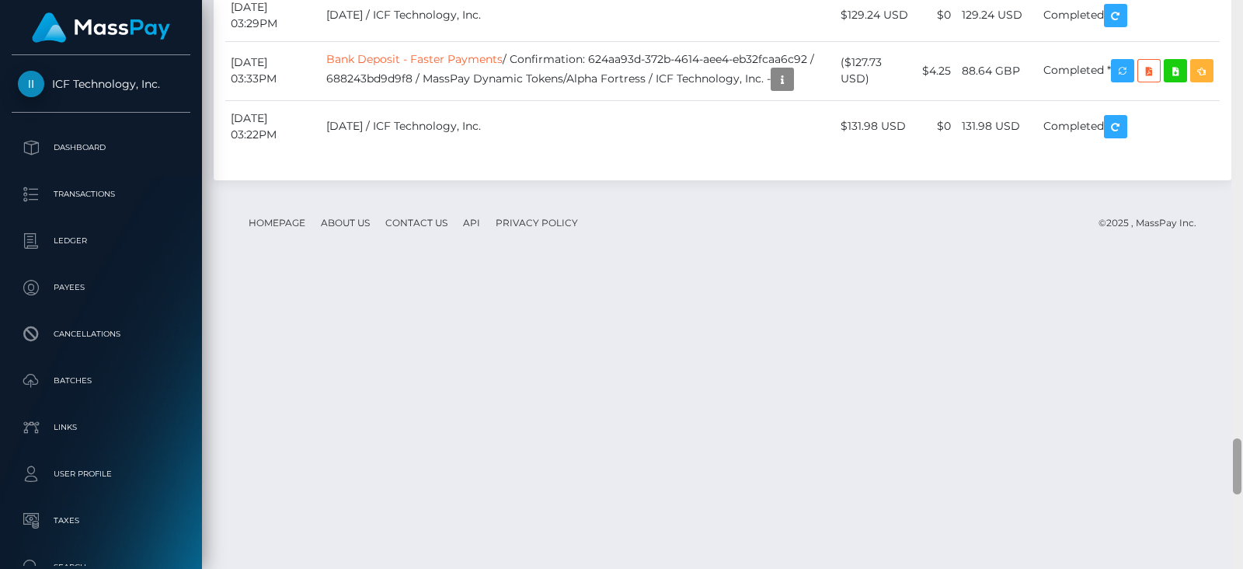
drag, startPoint x: 1239, startPoint y: 50, endPoint x: 1243, endPoint y: 458, distance: 408.0
click at [1243, 458] on div at bounding box center [1238, 284] width 12 height 569
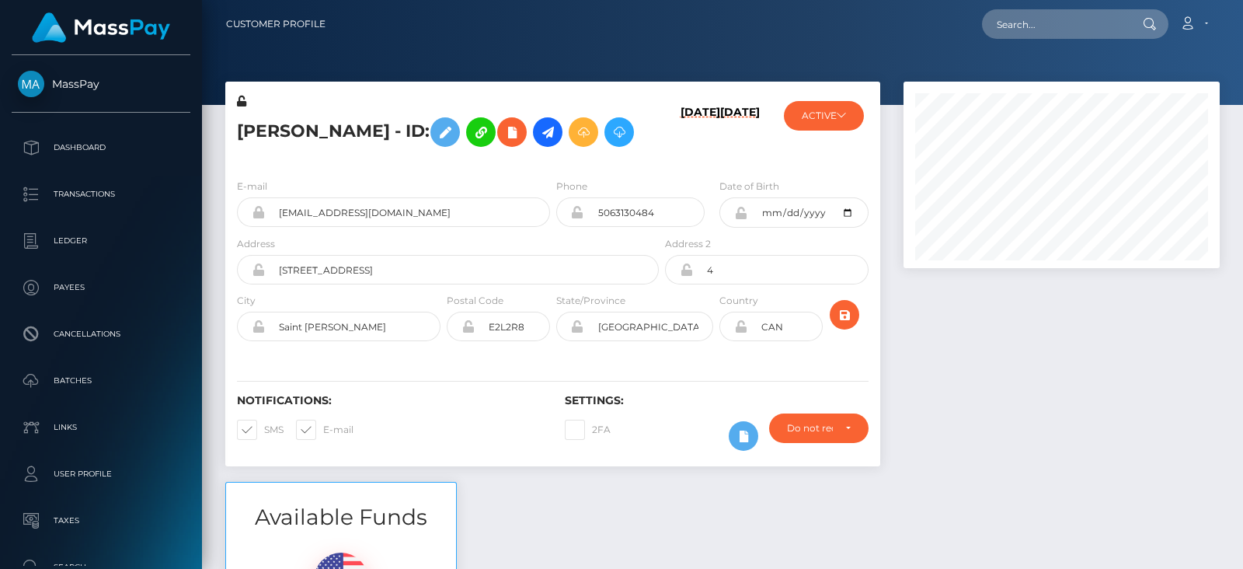
scroll to position [186, 316]
click at [1026, 343] on div at bounding box center [1062, 282] width 340 height 400
click at [825, 129] on button "ACTIVE" at bounding box center [824, 116] width 80 height 30
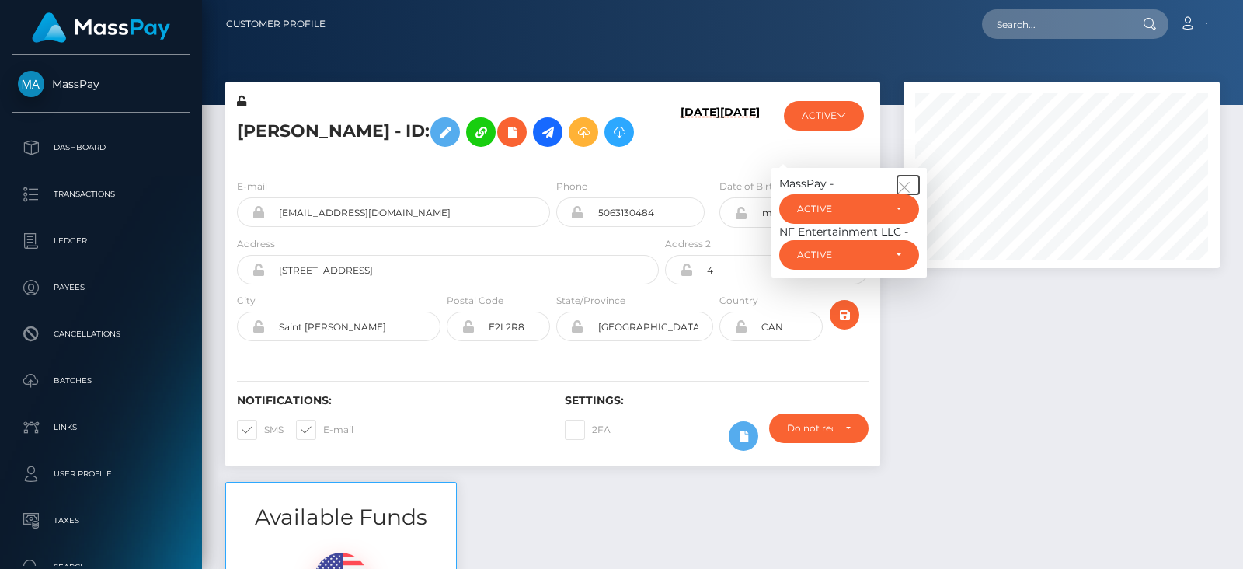
click at [905, 194] on icon "button" at bounding box center [905, 187] width 14 height 14
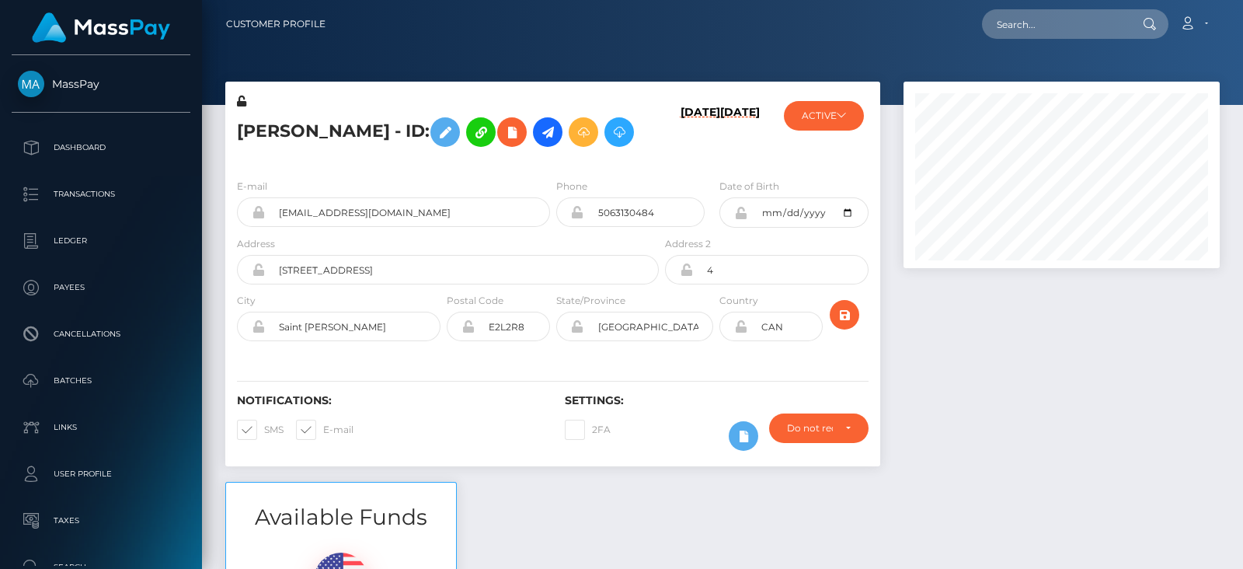
click at [1011, 374] on div at bounding box center [1062, 282] width 340 height 400
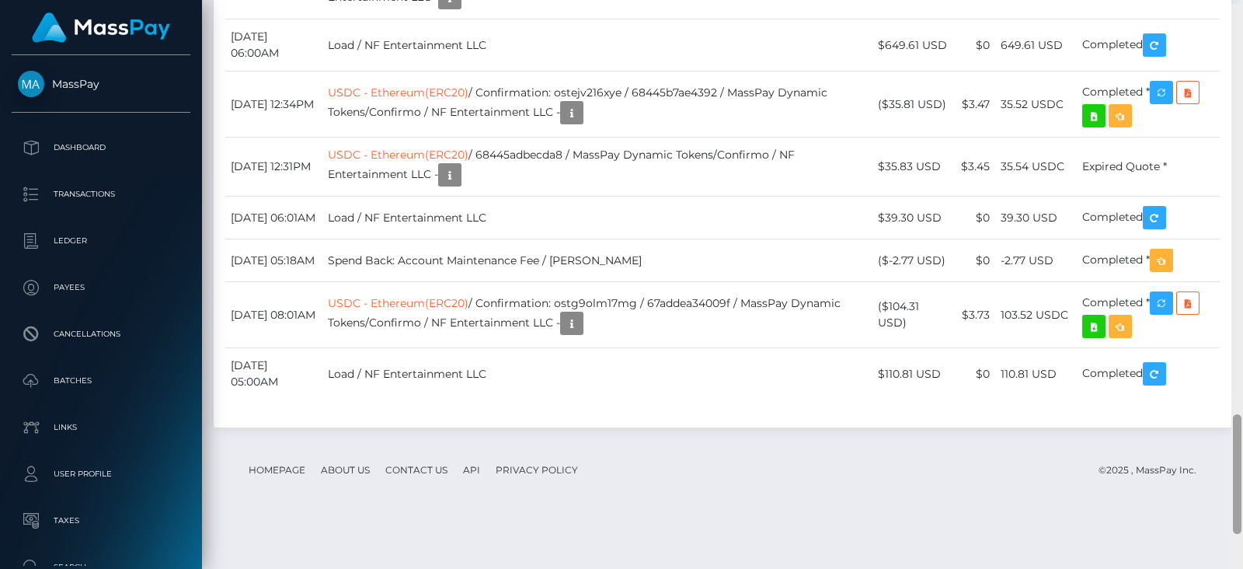
scroll to position [1943, 0]
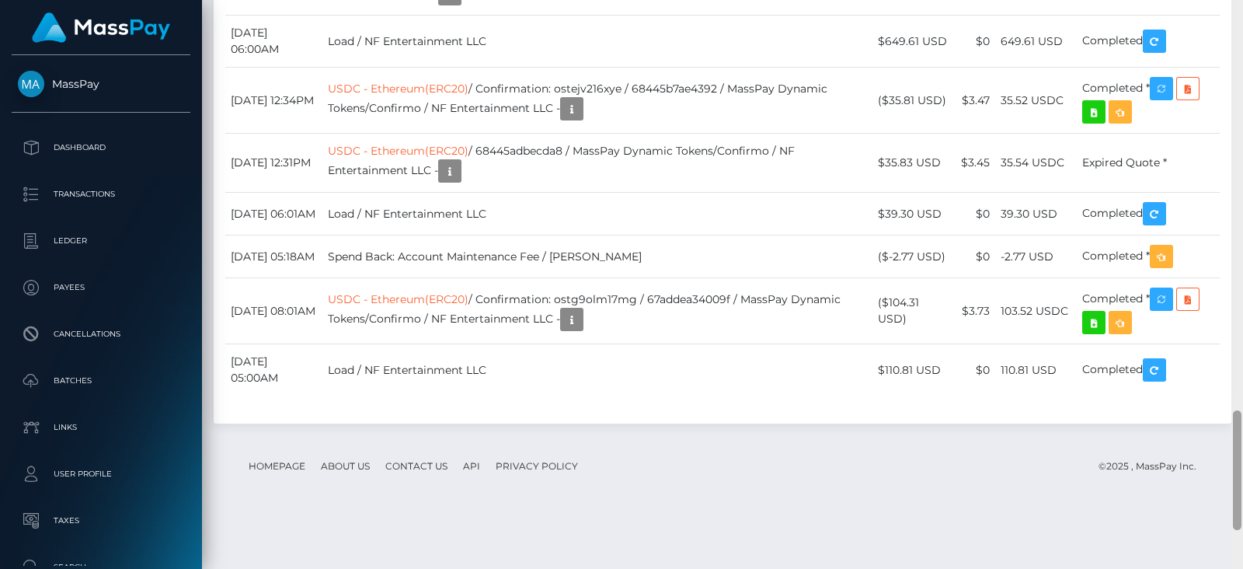
drag, startPoint x: 1234, startPoint y: 131, endPoint x: 1243, endPoint y: 452, distance: 321.1
click at [1243, 452] on div at bounding box center [1238, 284] width 12 height 569
